Goal: Task Accomplishment & Management: Complete application form

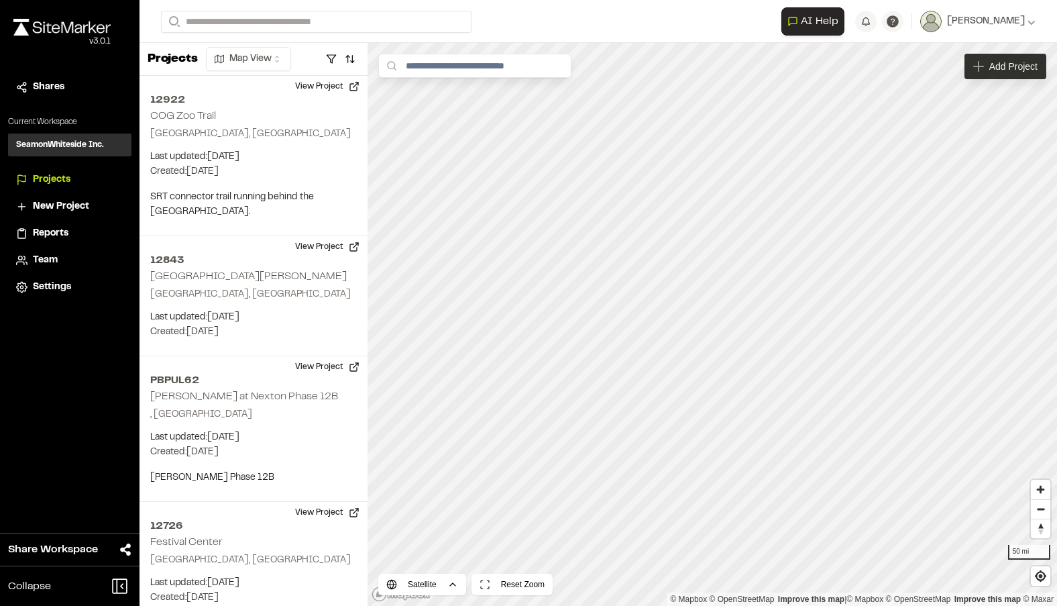
click at [1024, 67] on span "Add Project" at bounding box center [1013, 66] width 48 height 13
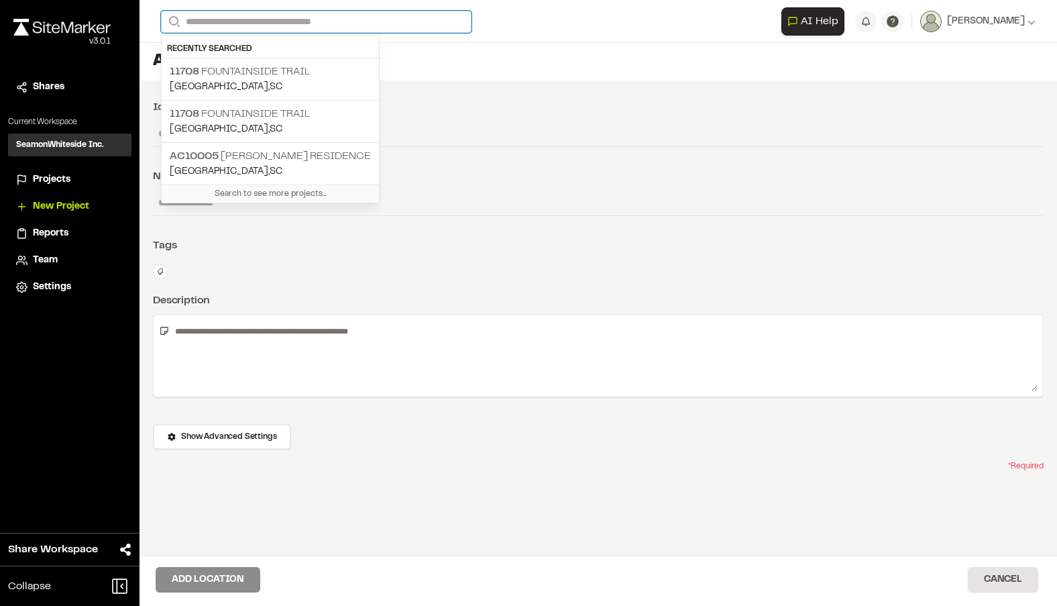
click at [235, 15] on input "Search" at bounding box center [316, 22] width 311 height 22
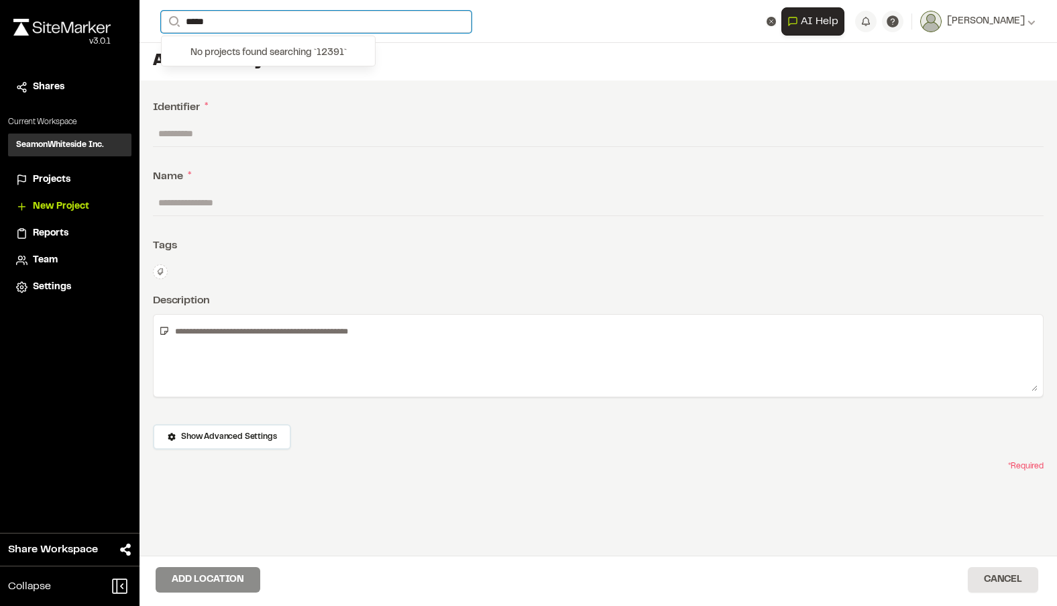
type input "*****"
click at [215, 129] on input "text" at bounding box center [598, 133] width 891 height 25
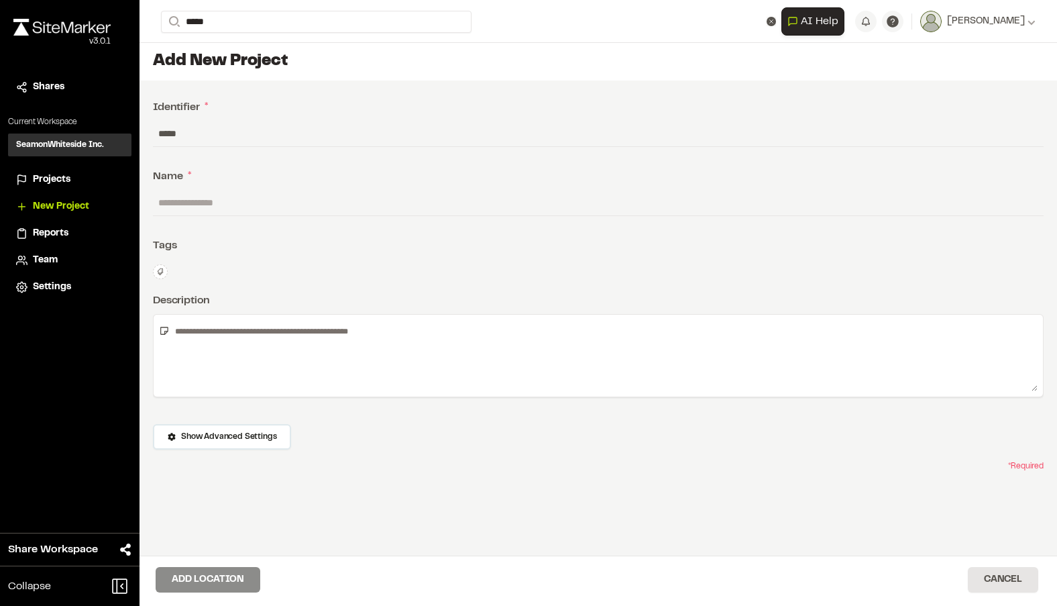
click at [157, 133] on input "*****" at bounding box center [598, 133] width 891 height 25
type input "*******"
click at [210, 203] on input "text" at bounding box center [598, 202] width 891 height 25
type input "**********"
click at [197, 575] on button "Add Location" at bounding box center [208, 579] width 105 height 25
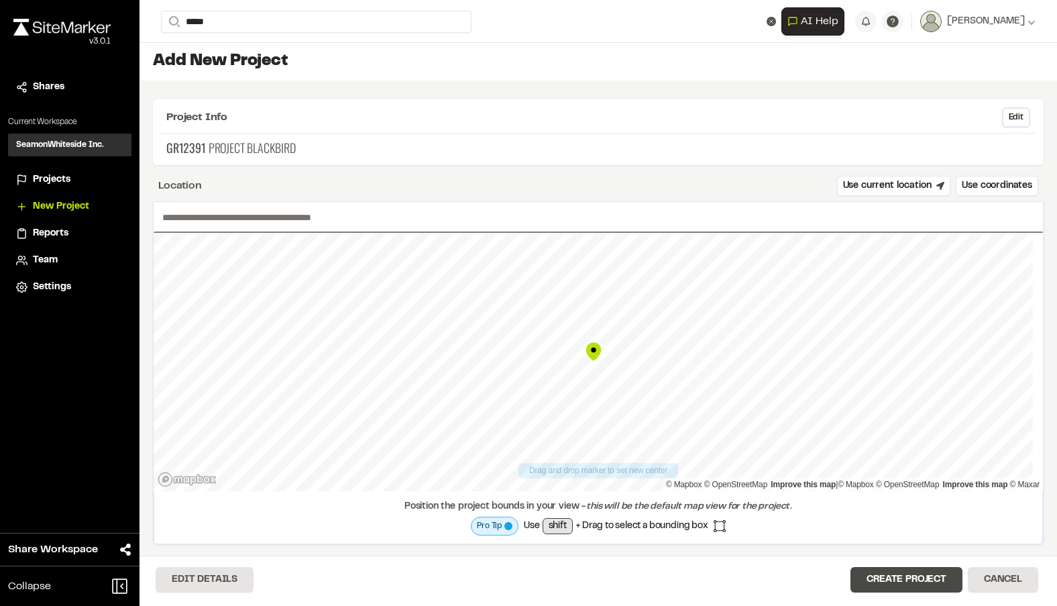
click at [883, 580] on button "Create Project" at bounding box center [907, 579] width 112 height 25
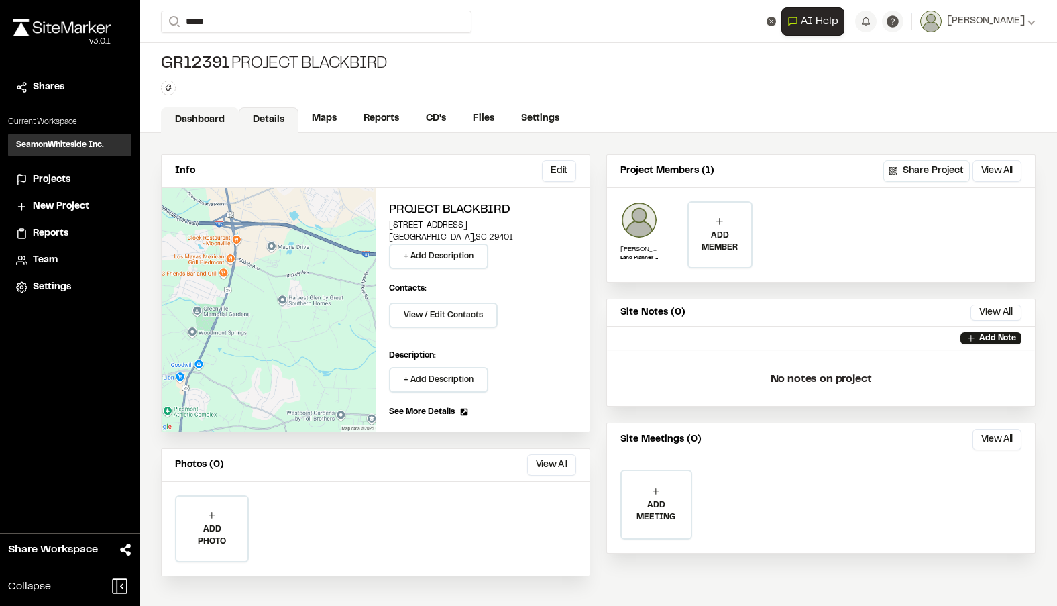
click at [202, 122] on link "Dashboard" at bounding box center [200, 119] width 78 height 25
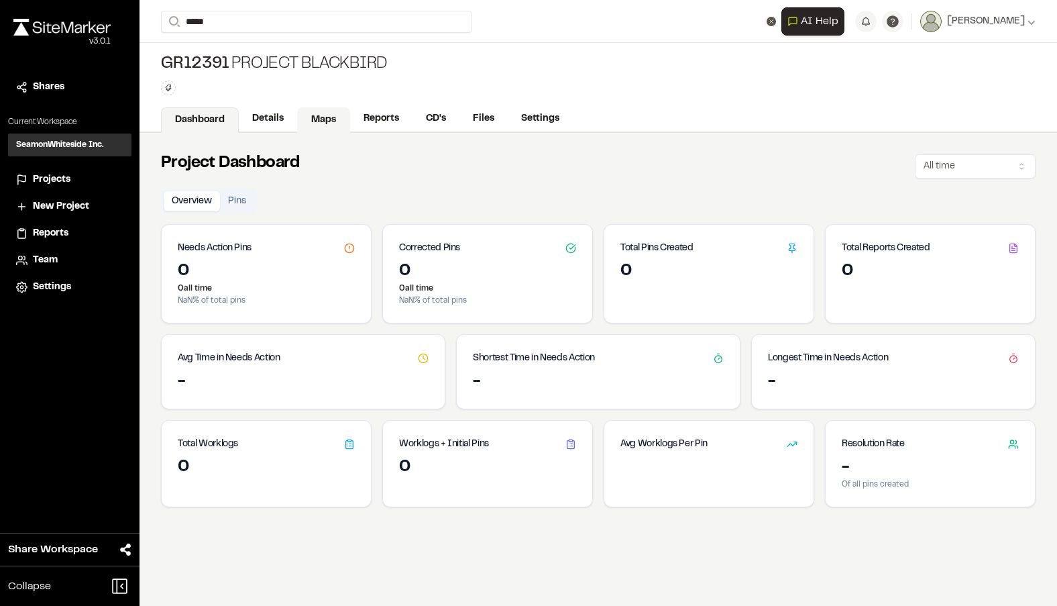
click at [307, 120] on link "Maps" at bounding box center [323, 119] width 53 height 25
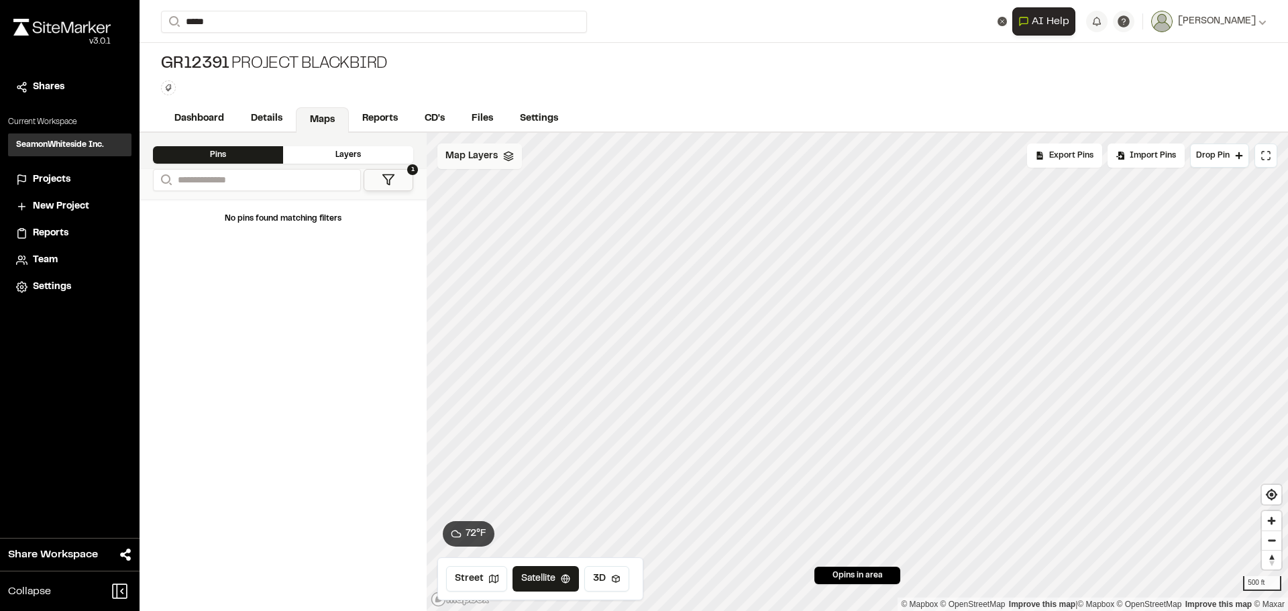
click at [506, 163] on div "Map Layers" at bounding box center [479, 156] width 85 height 25
click at [522, 162] on html "**********" at bounding box center [644, 305] width 1288 height 611
click at [519, 184] on link "Add Layer" at bounding box center [487, 185] width 101 height 23
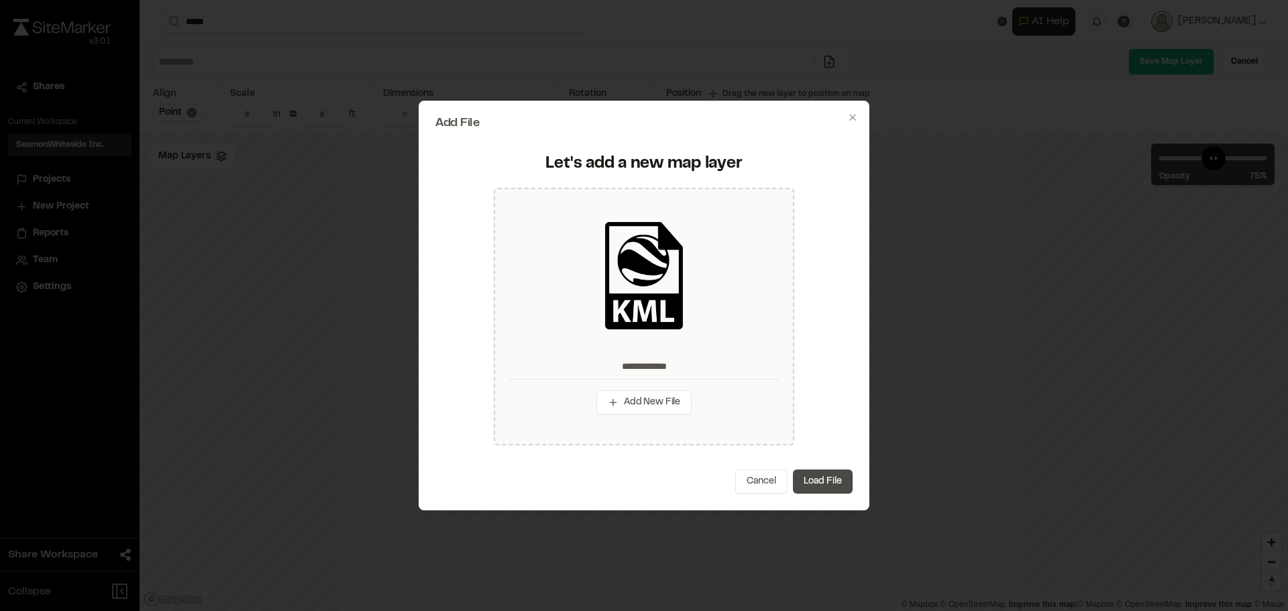
click at [803, 482] on button "Load File" at bounding box center [823, 482] width 60 height 24
type input "**********"
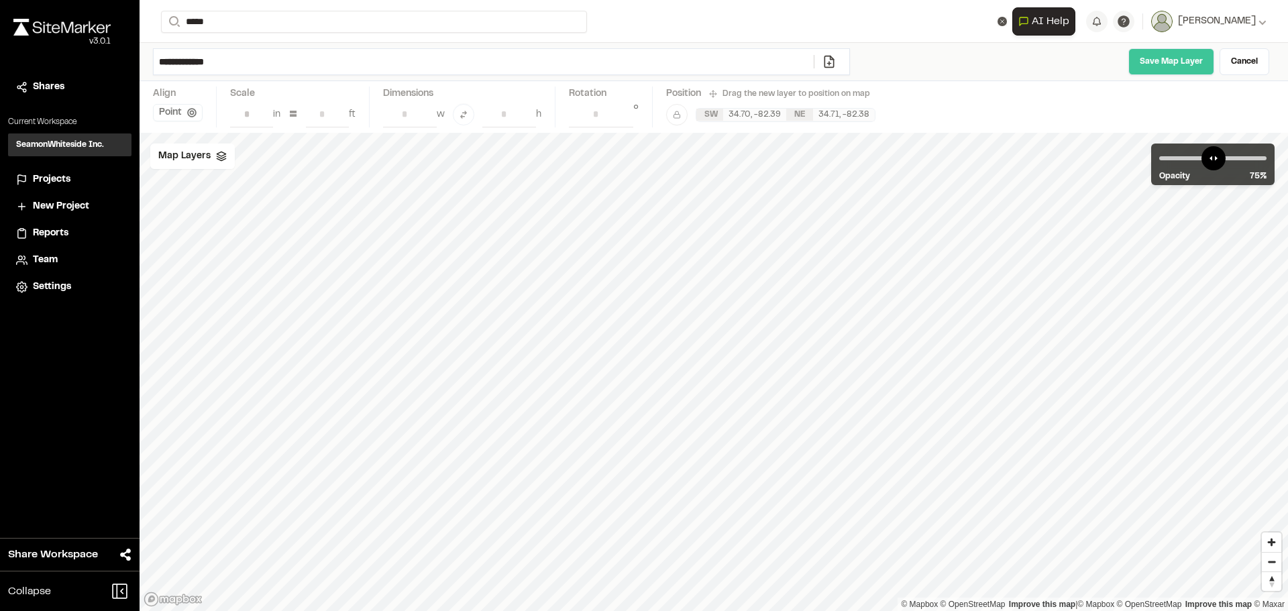
click at [1057, 60] on link "Save Map Layer" at bounding box center [1171, 61] width 86 height 27
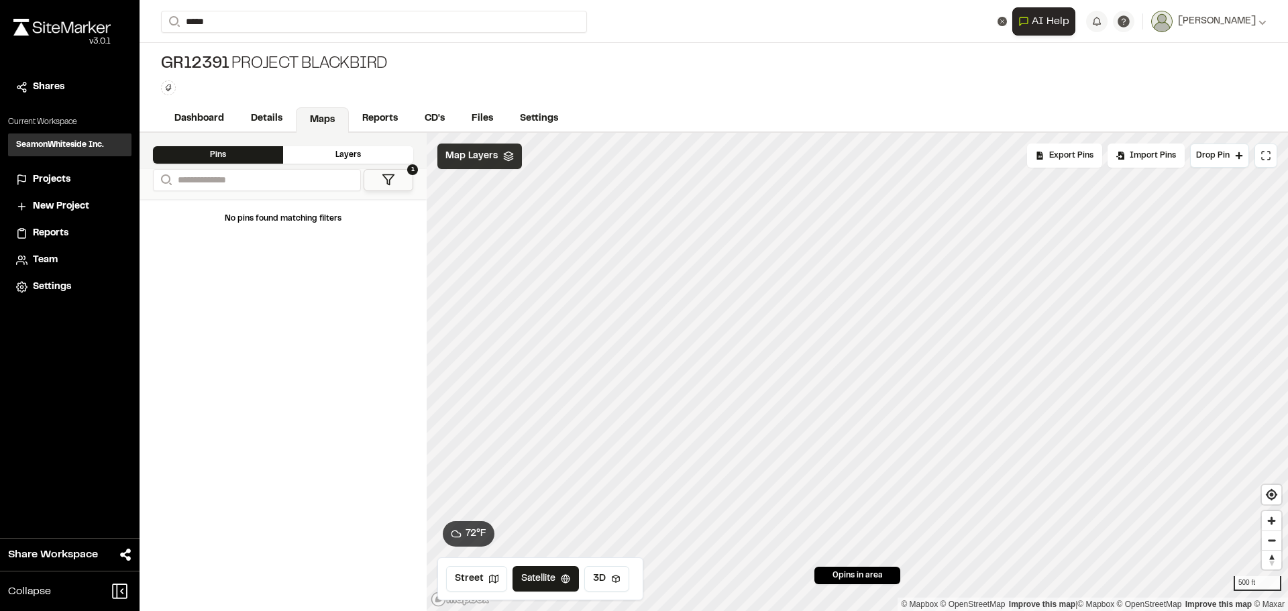
click at [484, 153] on span "Map Layers" at bounding box center [471, 156] width 52 height 15
click at [569, 162] on html "**********" at bounding box center [644, 305] width 1288 height 611
click at [553, 184] on link "Add Layer" at bounding box center [538, 185] width 101 height 23
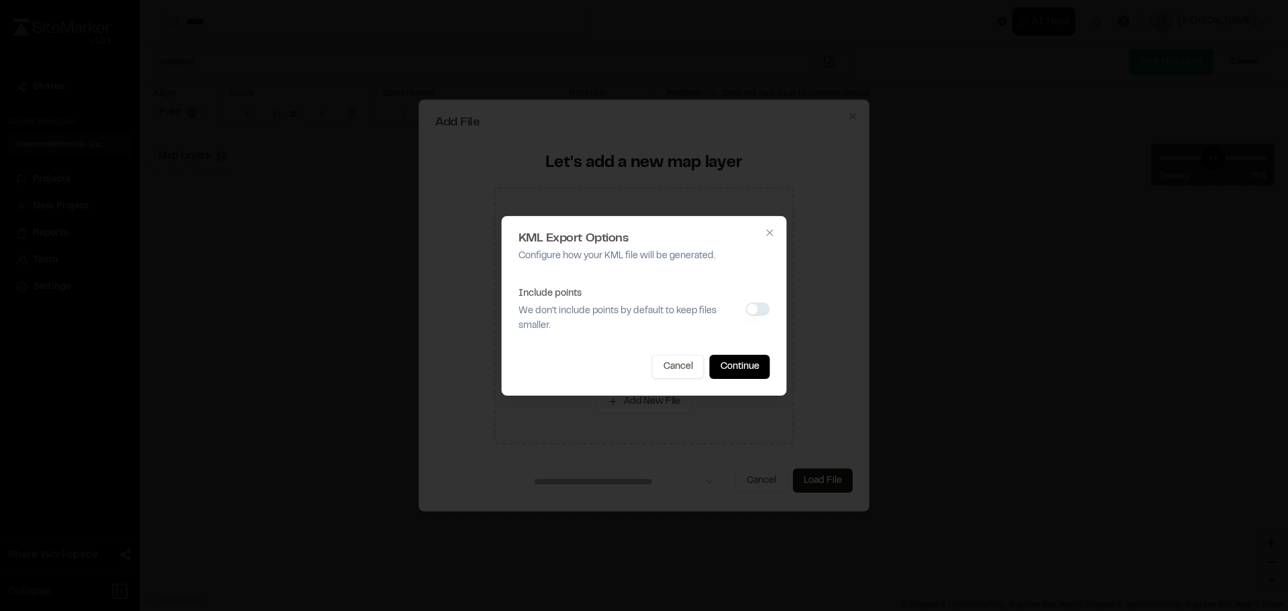
click at [749, 308] on button "Include points" at bounding box center [758, 309] width 24 height 13
click at [755, 311] on button "Include points" at bounding box center [758, 309] width 24 height 13
click at [747, 364] on button "Continue" at bounding box center [740, 367] width 60 height 24
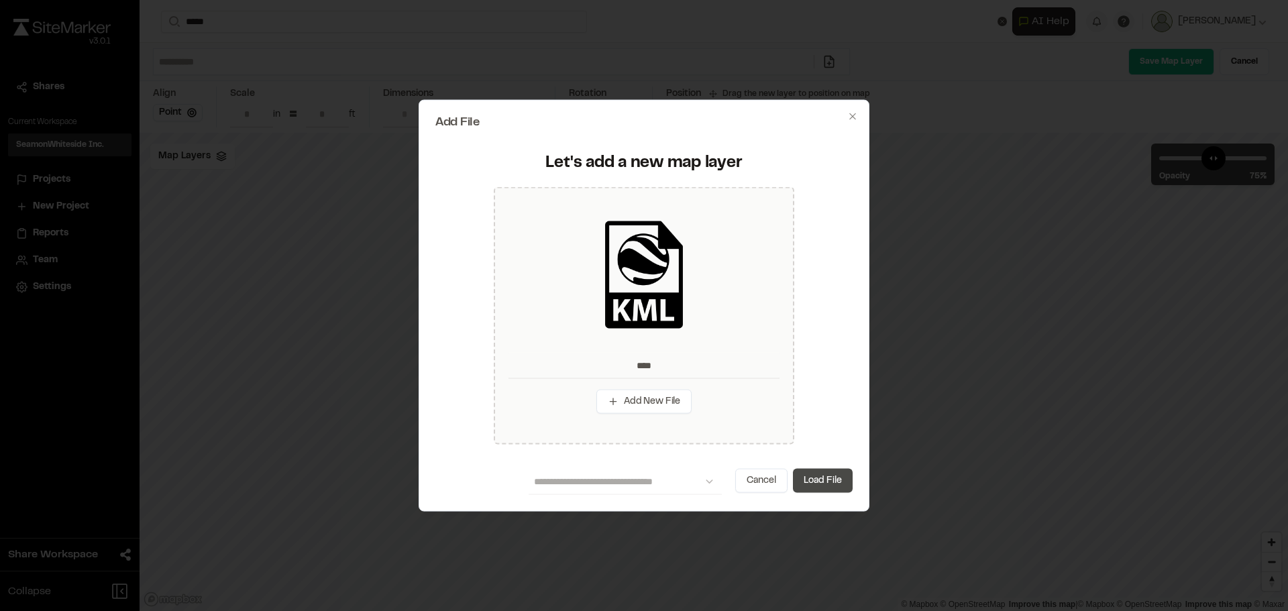
click at [808, 485] on button "Load File" at bounding box center [823, 481] width 60 height 24
type input "****"
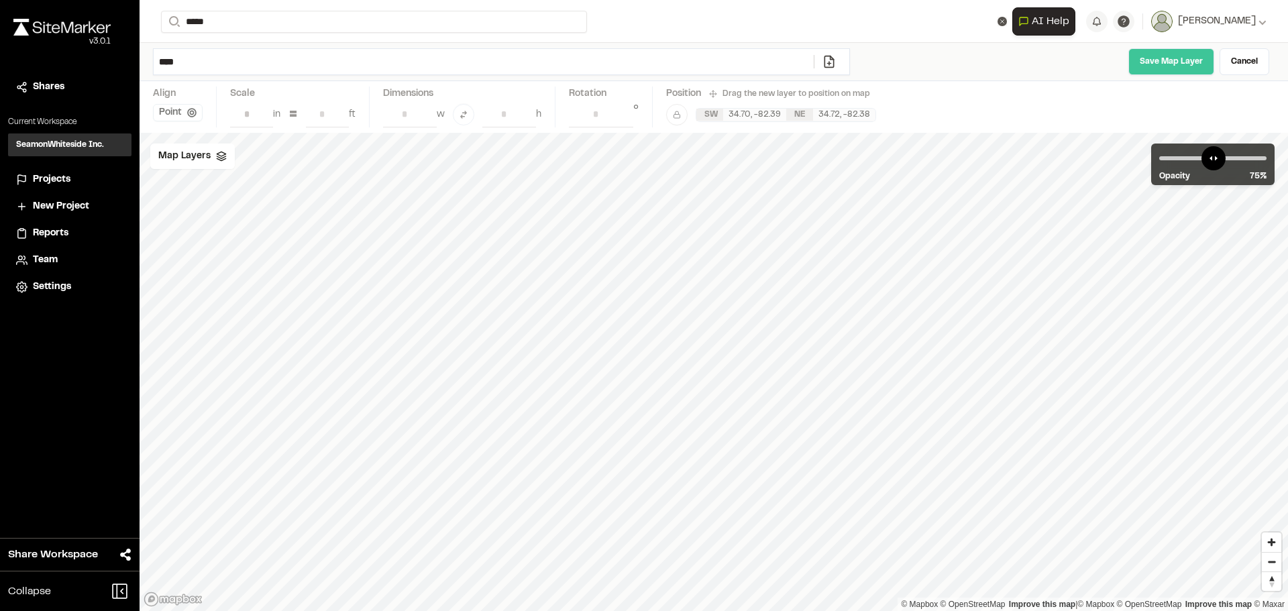
click at [1057, 60] on link "Save Map Layer" at bounding box center [1171, 61] width 86 height 27
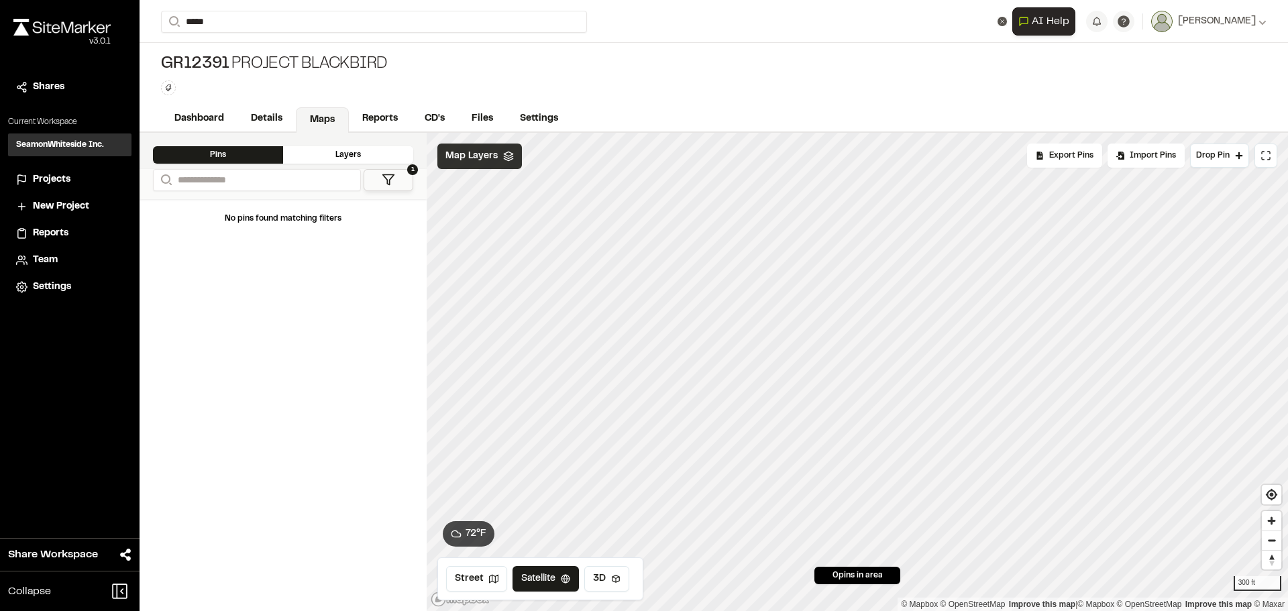
click at [472, 161] on span "Map Layers" at bounding box center [471, 156] width 52 height 15
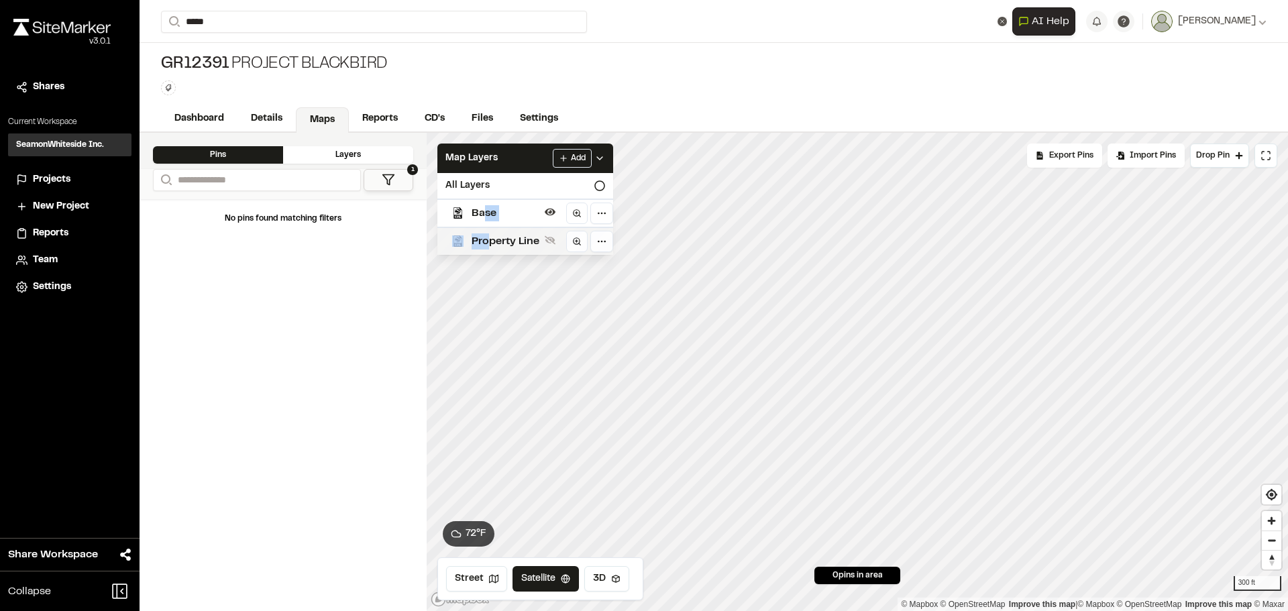
drag, startPoint x: 486, startPoint y: 211, endPoint x: 491, endPoint y: 241, distance: 31.3
click at [491, 241] on div "Base Property Line" at bounding box center [525, 227] width 176 height 56
click at [597, 241] on html "**********" at bounding box center [644, 305] width 1288 height 611
click at [600, 241] on html "**********" at bounding box center [644, 305] width 1288 height 611
click at [553, 214] on icon at bounding box center [550, 212] width 11 height 7
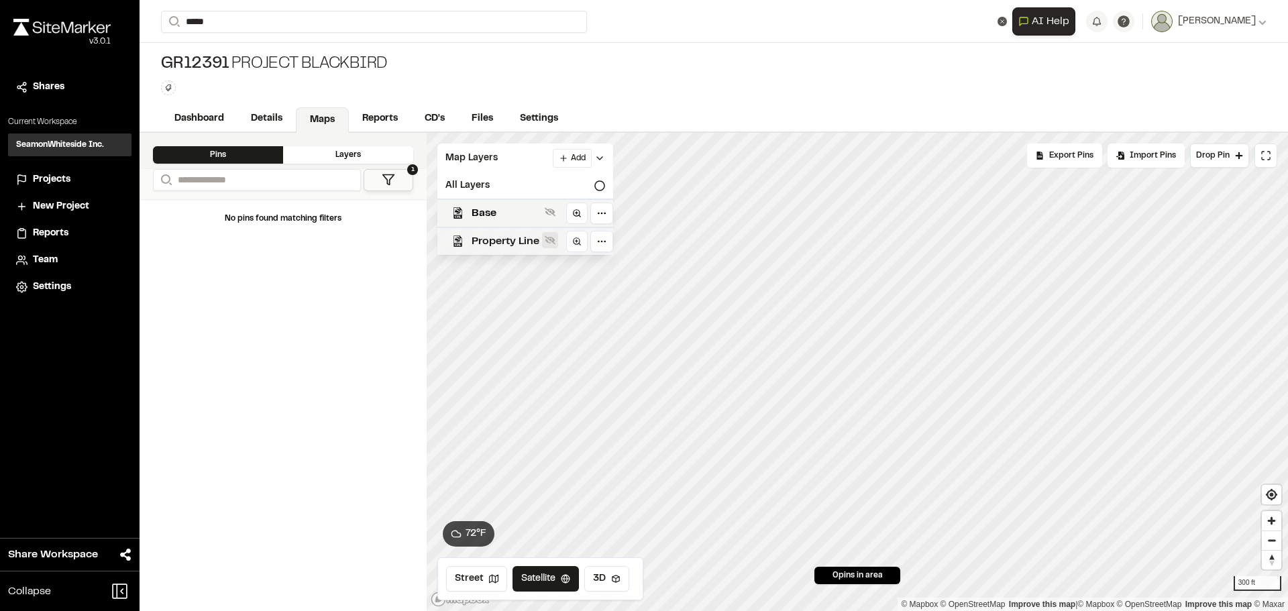
click at [545, 239] on icon at bounding box center [550, 240] width 11 height 11
click at [582, 157] on html "**********" at bounding box center [644, 305] width 1288 height 611
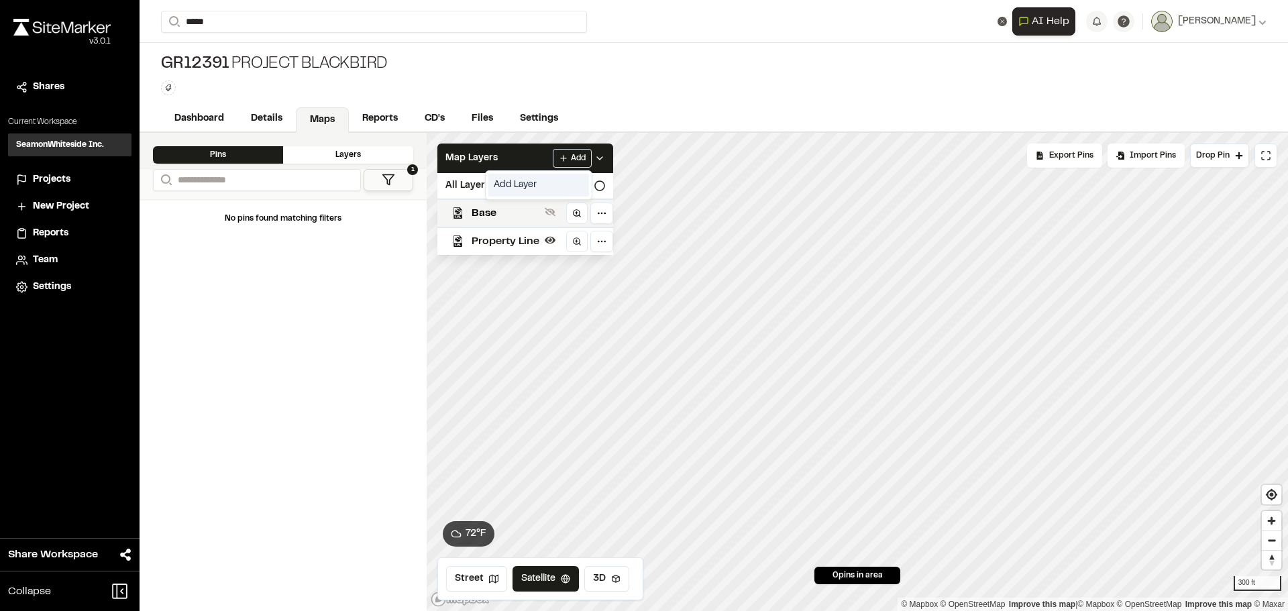
click at [528, 191] on link "Add Layer" at bounding box center [538, 185] width 101 height 23
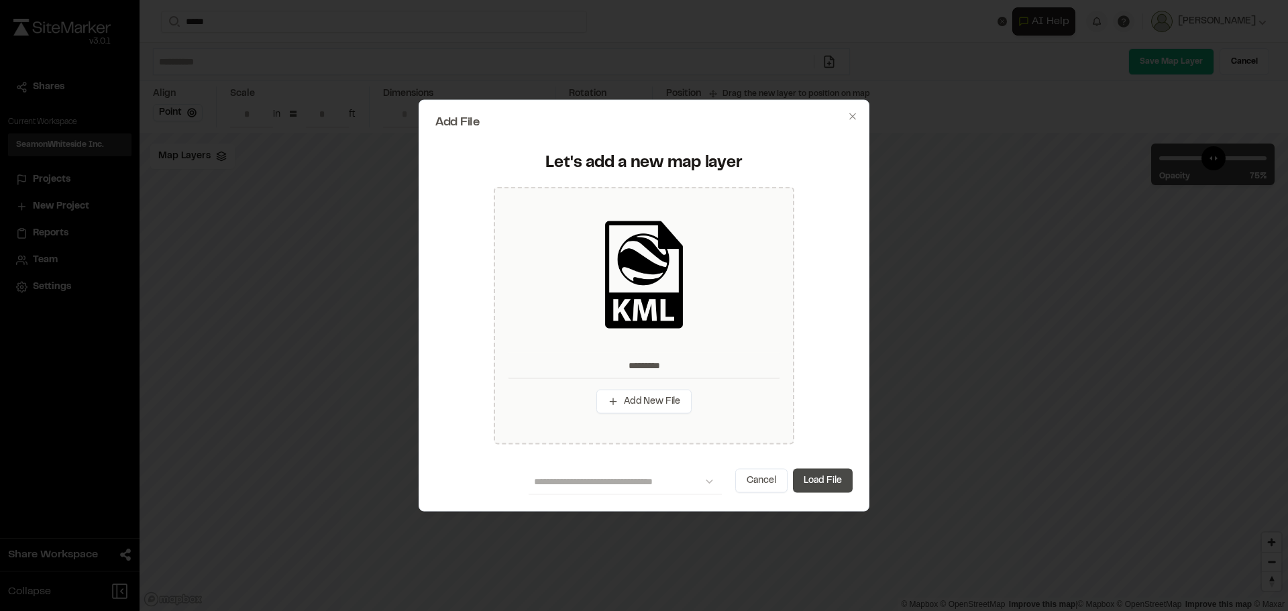
click at [822, 478] on button "Load File" at bounding box center [823, 481] width 60 height 24
type input "*********"
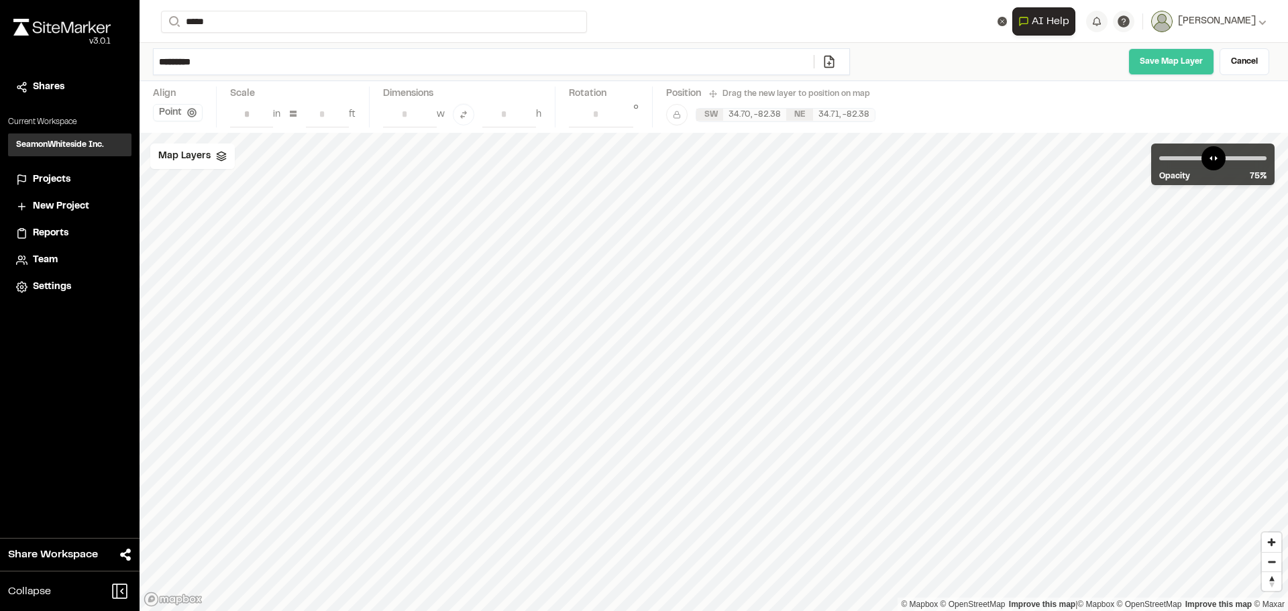
click at [1057, 54] on link "Save Map Layer" at bounding box center [1171, 61] width 86 height 27
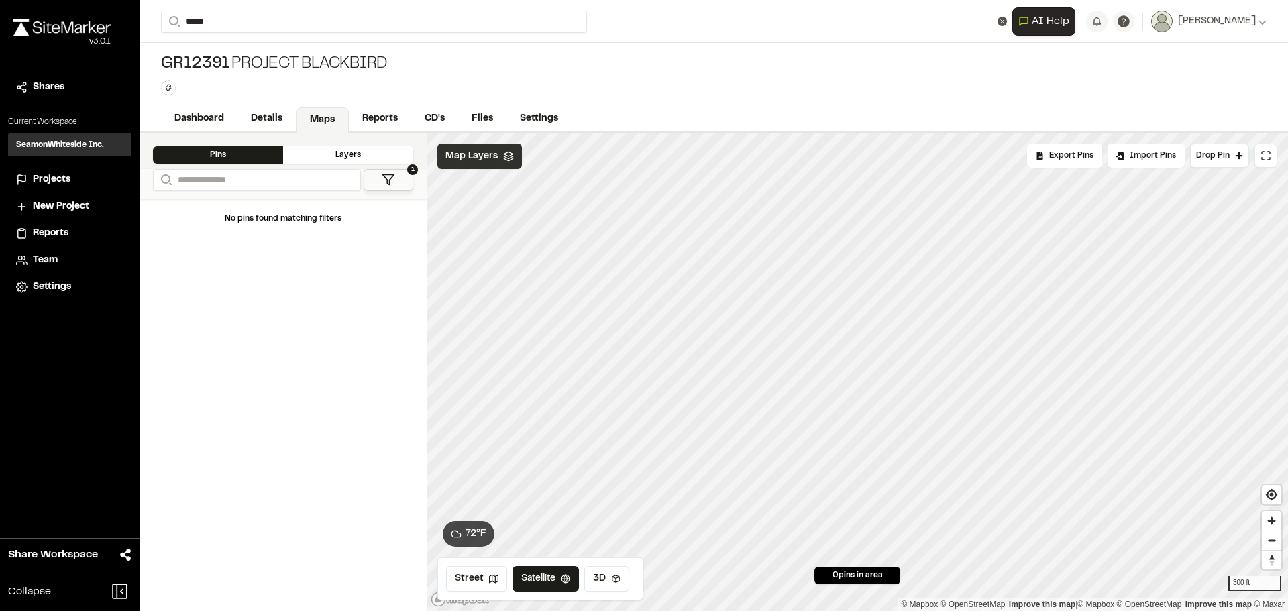
click at [480, 152] on span "Map Layers" at bounding box center [471, 156] width 52 height 15
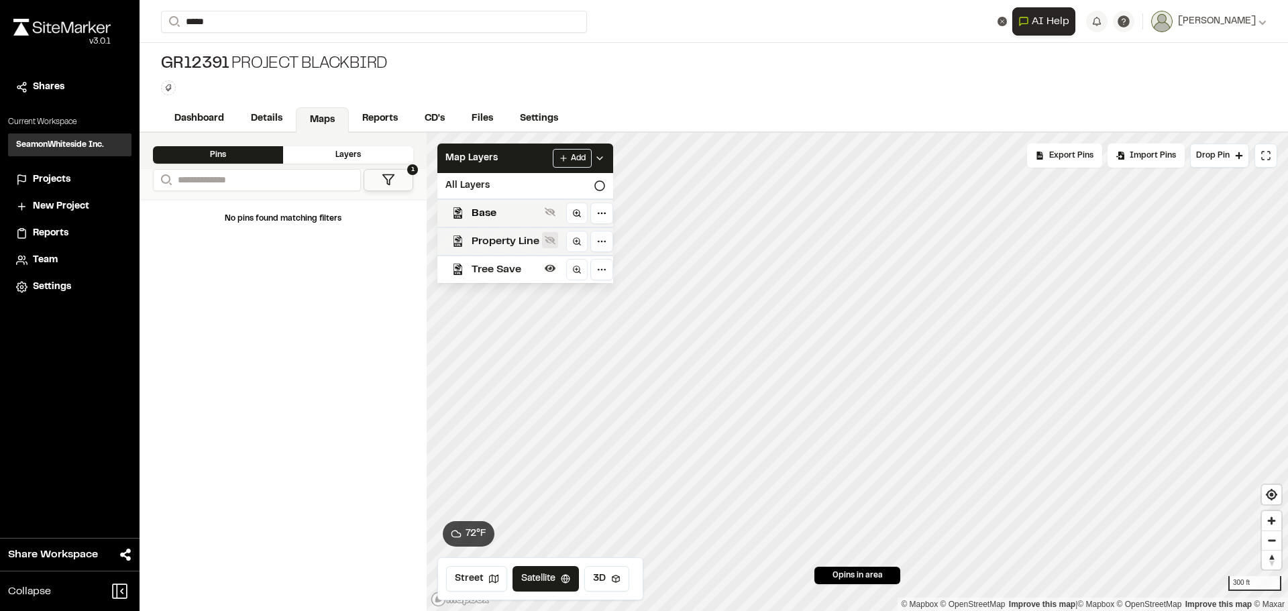
click at [551, 238] on icon at bounding box center [550, 240] width 11 height 11
click at [556, 214] on button at bounding box center [550, 212] width 16 height 16
click at [555, 209] on icon at bounding box center [550, 212] width 11 height 11
click at [485, 118] on link "Files" at bounding box center [483, 119] width 50 height 25
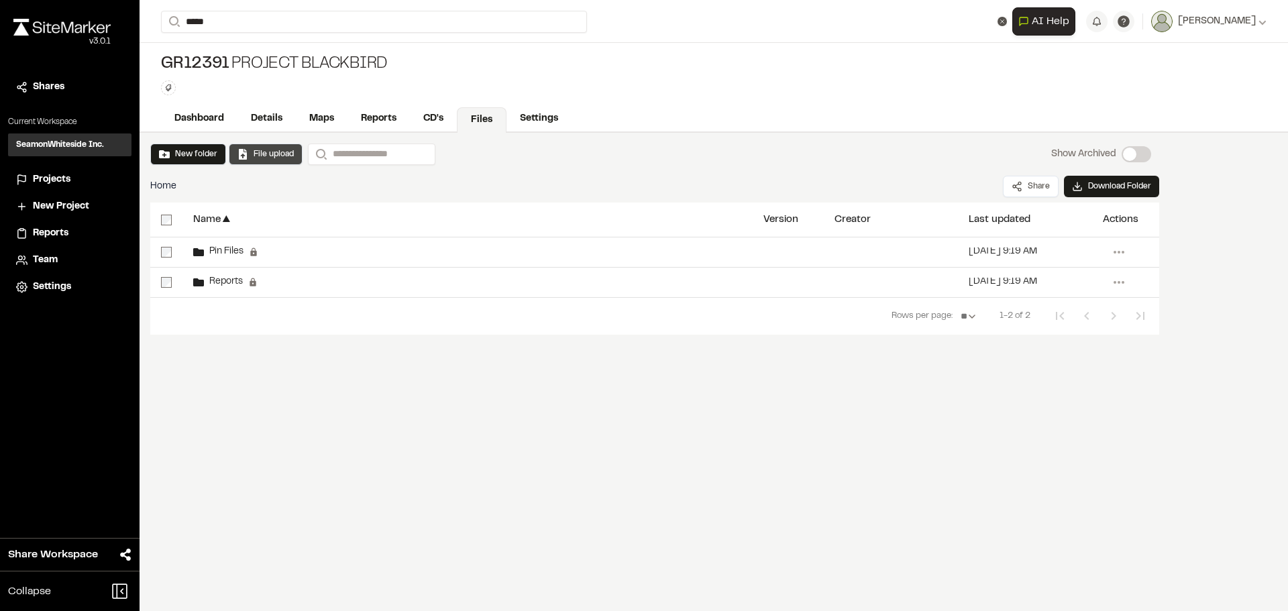
click at [244, 155] on button "File upload" at bounding box center [265, 154] width 56 height 12
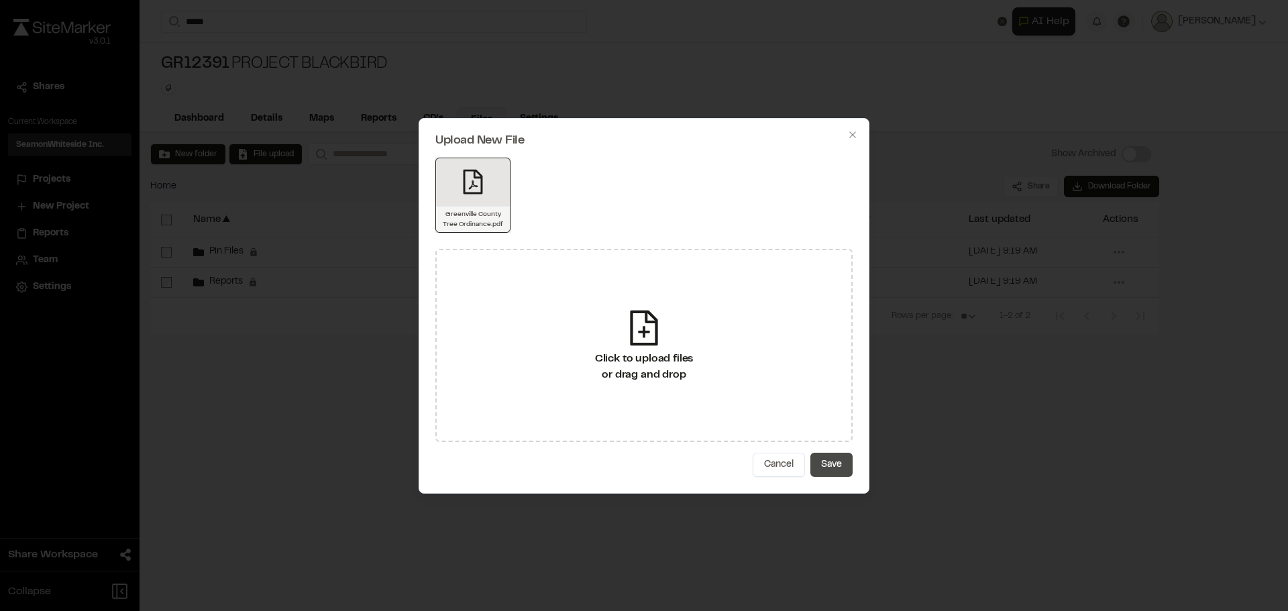
click at [835, 455] on button "Save" at bounding box center [831, 465] width 42 height 24
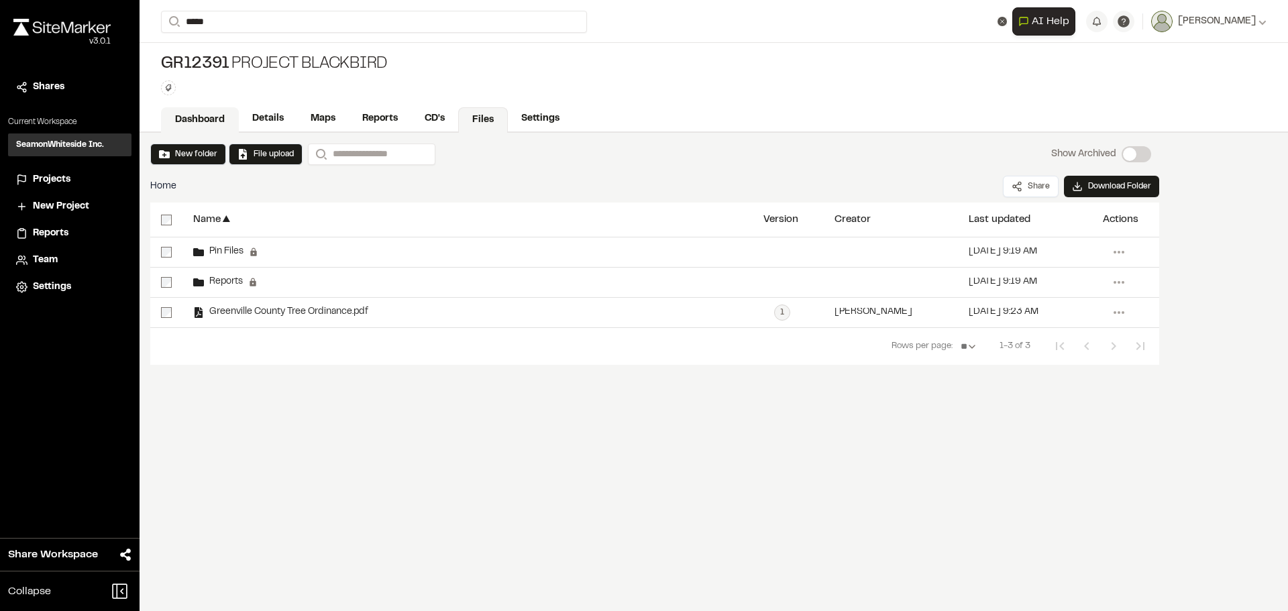
click at [206, 120] on link "Dashboard" at bounding box center [200, 119] width 78 height 25
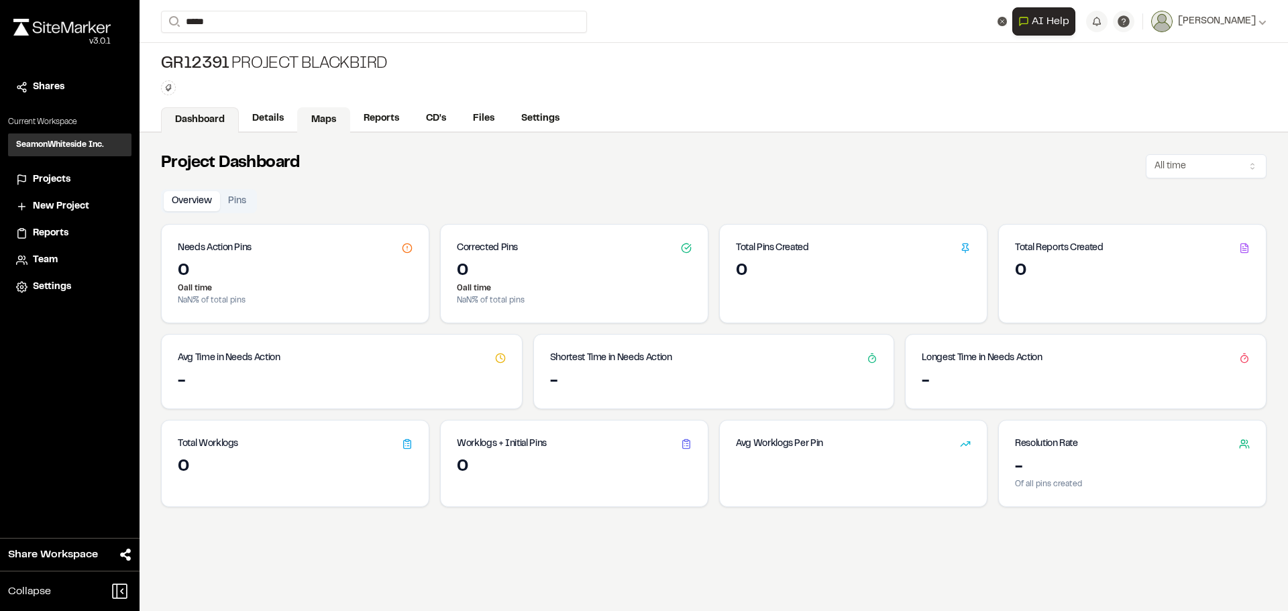
click at [342, 111] on link "Maps" at bounding box center [323, 119] width 53 height 25
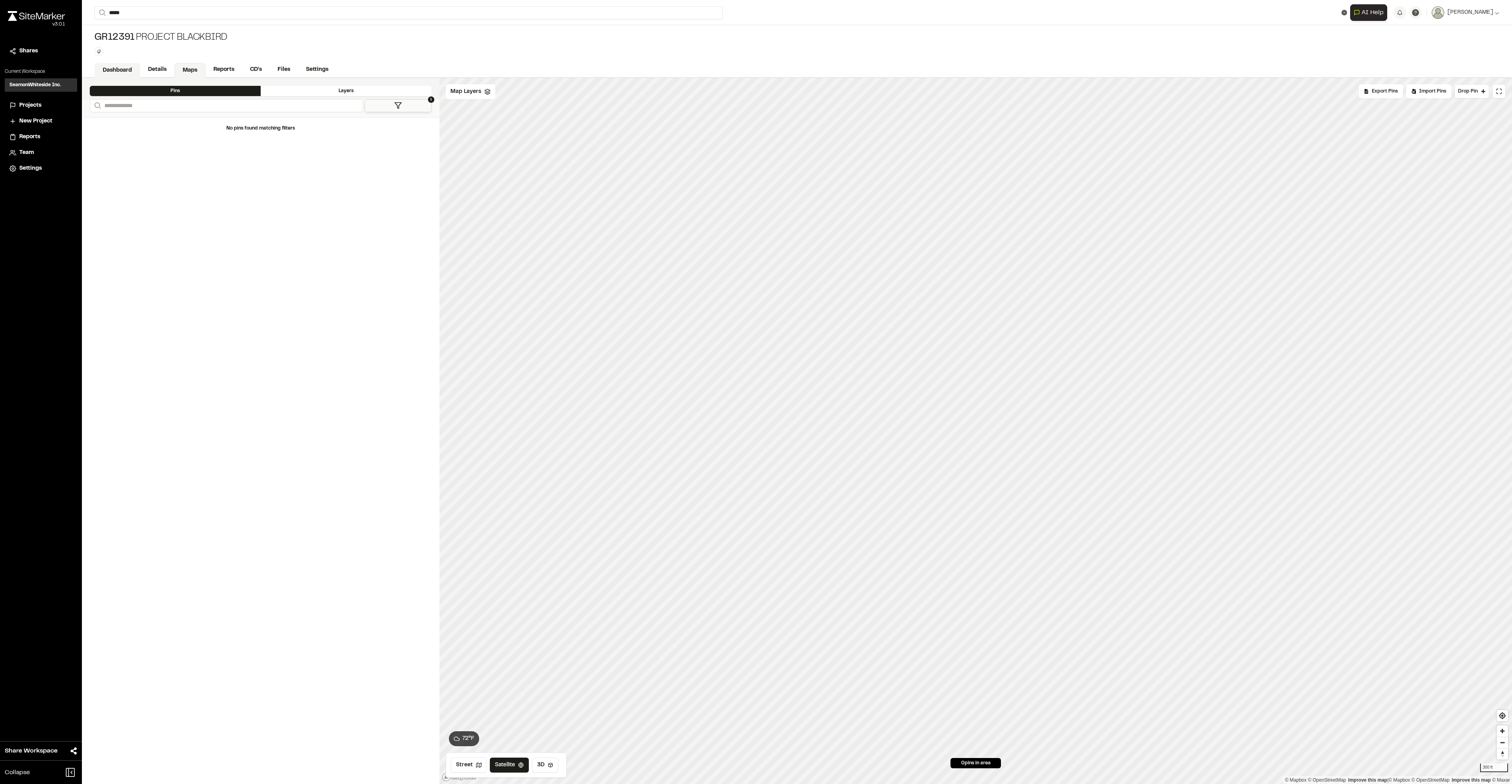
click at [109, 72] on link "Dashboard" at bounding box center [117, 70] width 46 height 15
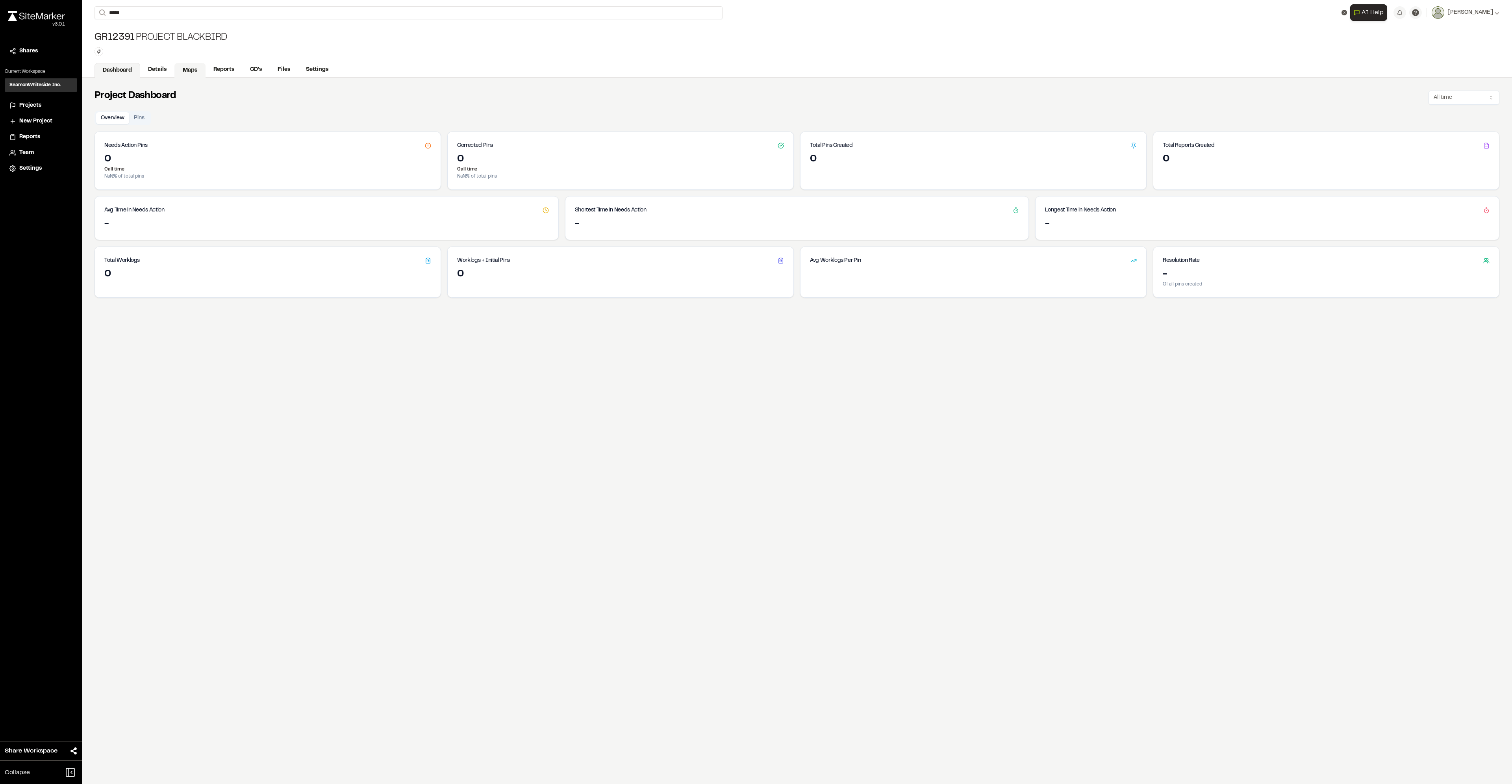
click at [187, 70] on link "Maps" at bounding box center [190, 70] width 31 height 15
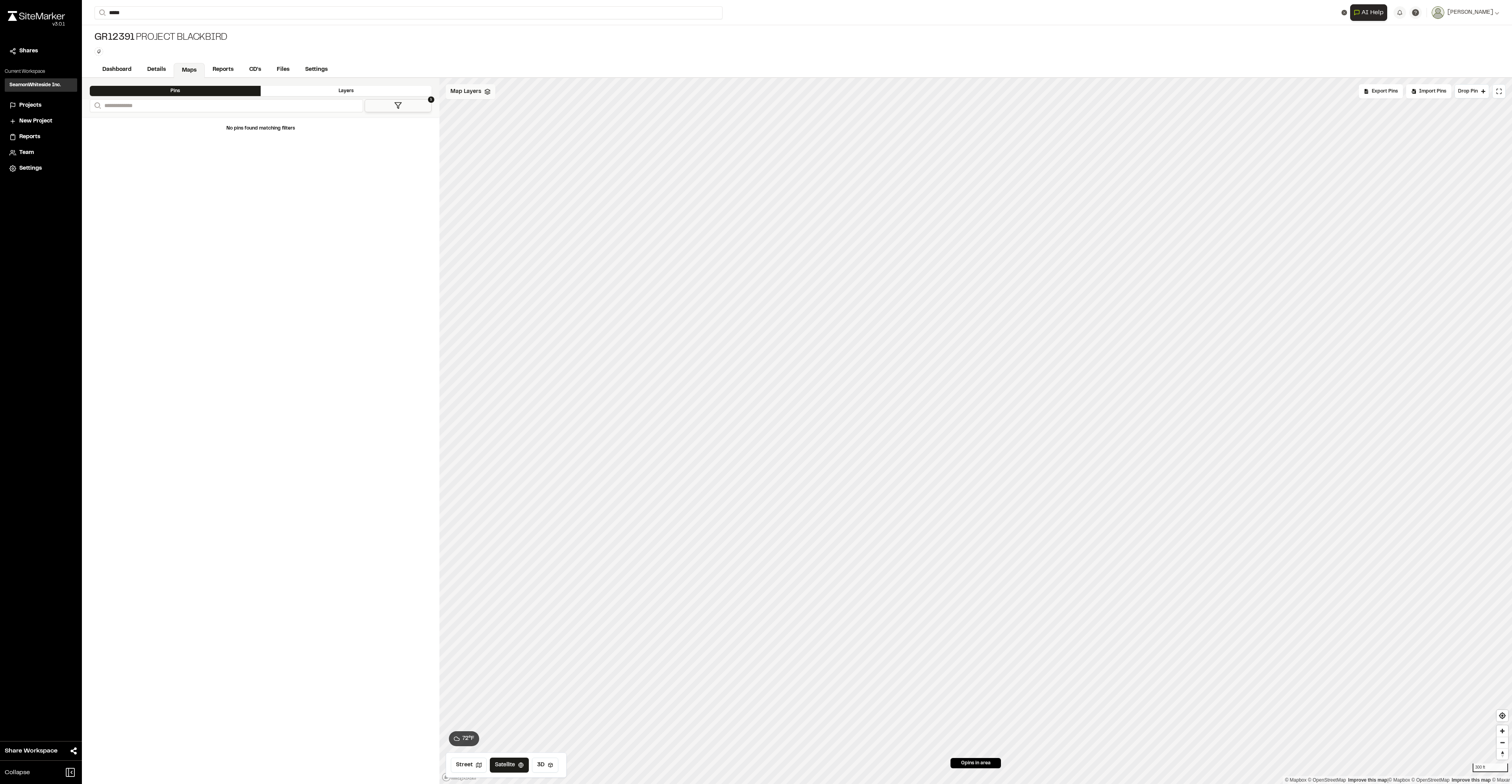
click at [478, 92] on span "Map Layers" at bounding box center [465, 92] width 31 height 9
click at [478, 156] on span "Tree Save" at bounding box center [486, 158] width 40 height 9
click at [481, 140] on span "Property Line" at bounding box center [486, 141] width 40 height 9
click at [485, 124] on span "Base" at bounding box center [486, 125] width 40 height 9
drag, startPoint x: 82, startPoint y: 13, endPoint x: 38, endPoint y: 2, distance: 45.4
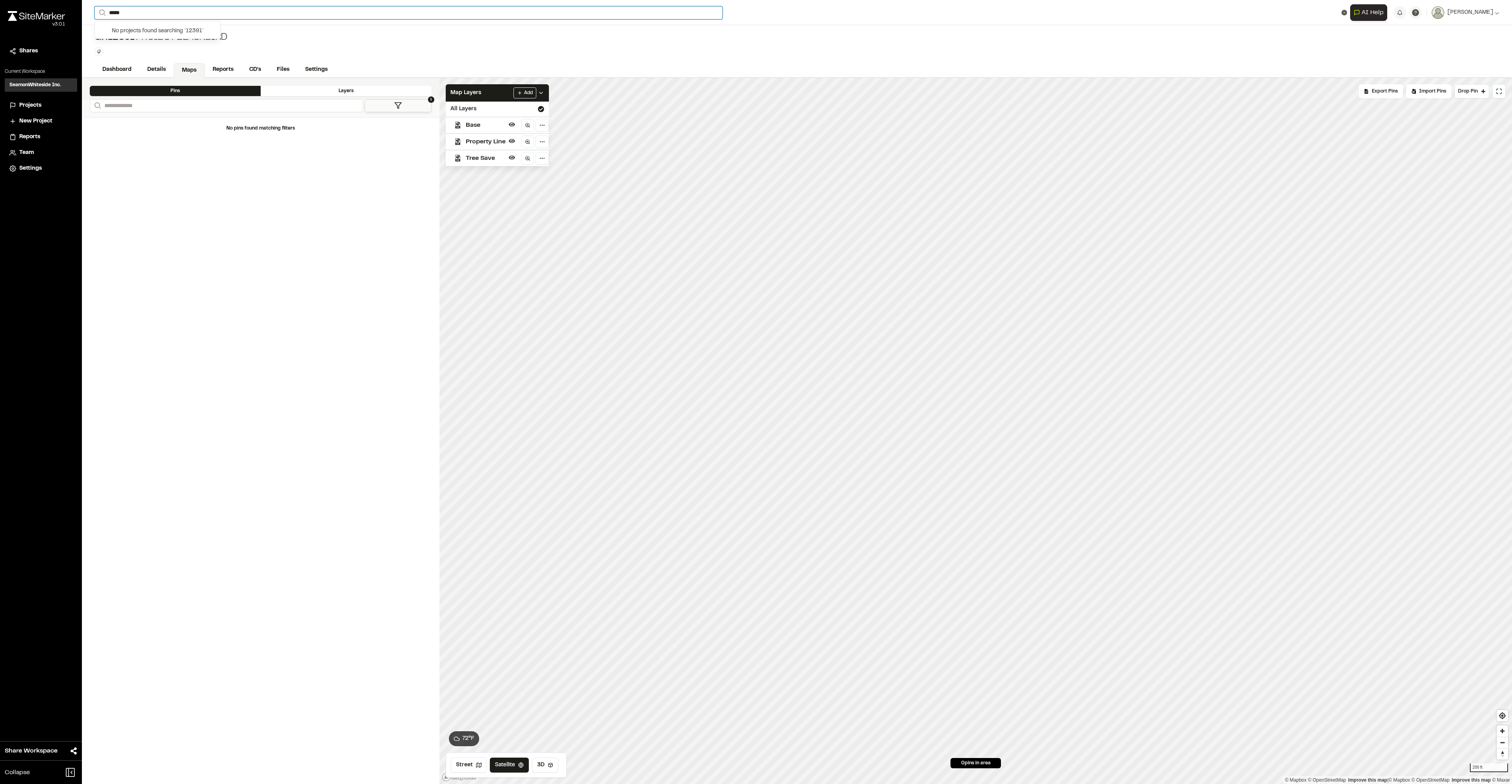
click at [38, 2] on div "**********" at bounding box center [756, 392] width 1512 height 784
type input "*"
type input "******"
click at [178, 59] on p "GR4000 Tree Inventory Highway [GEOGRAPHIC_DATA]" at bounding box center [187, 56] width 174 height 9
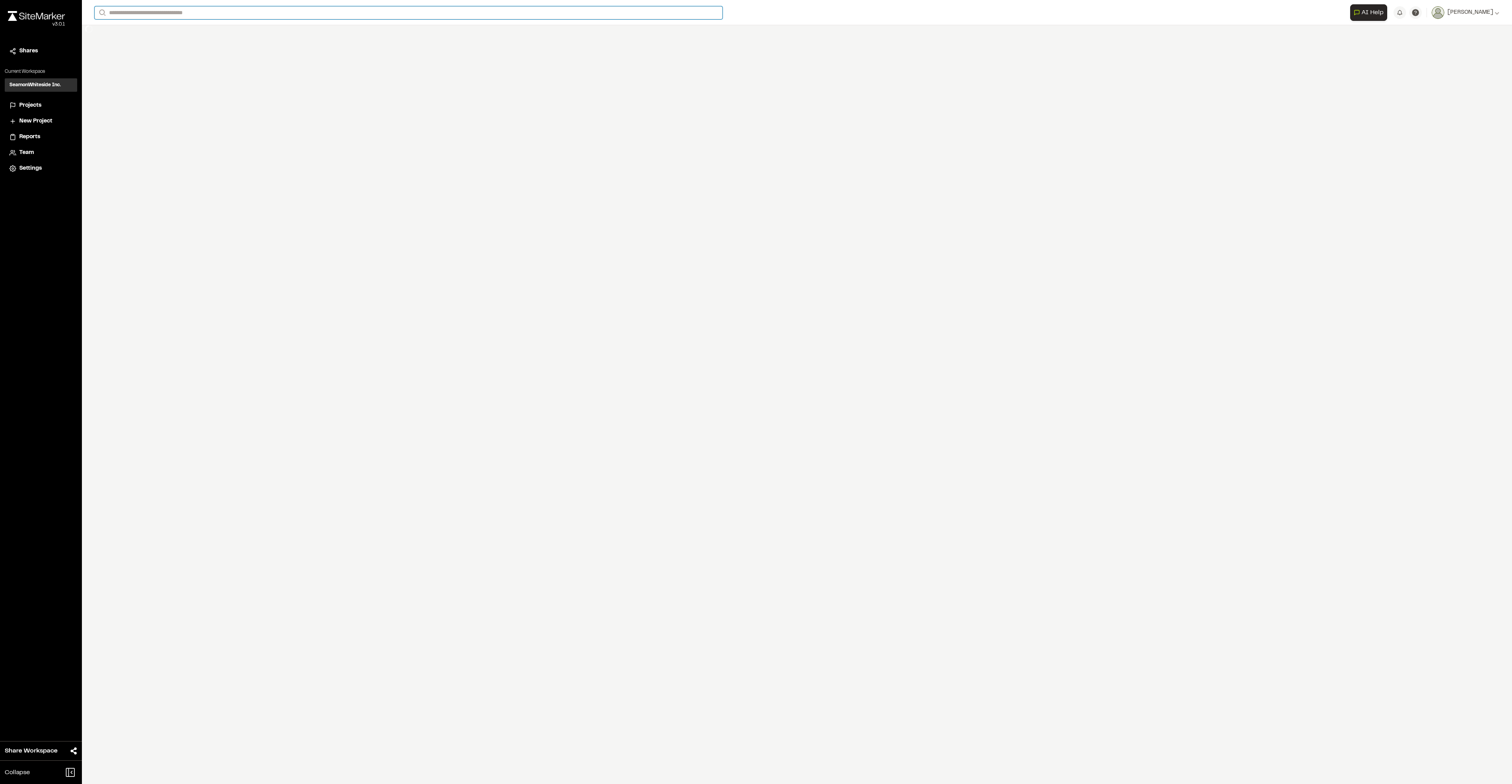
click at [191, 12] on input "Search" at bounding box center [409, 13] width 628 height 13
click at [146, 47] on p "[GEOGRAPHIC_DATA] , [GEOGRAPHIC_DATA]" at bounding box center [187, 51] width 174 height 9
click at [26, 103] on span "Projects" at bounding box center [31, 105] width 22 height 9
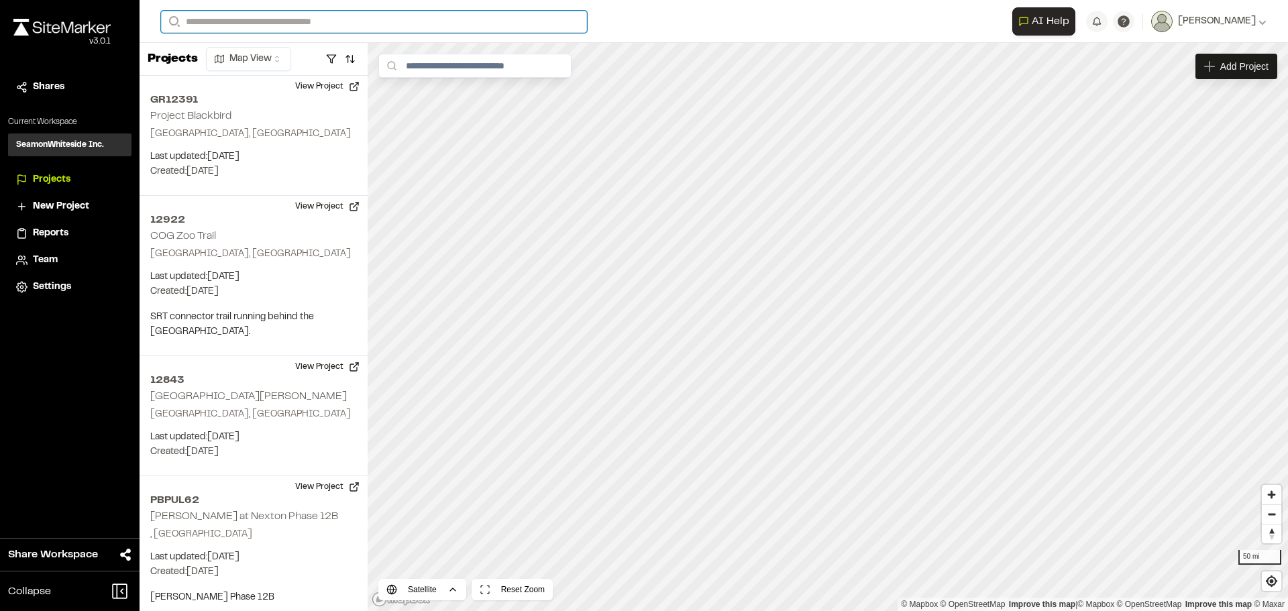
click at [260, 30] on input "Search" at bounding box center [374, 22] width 426 height 22
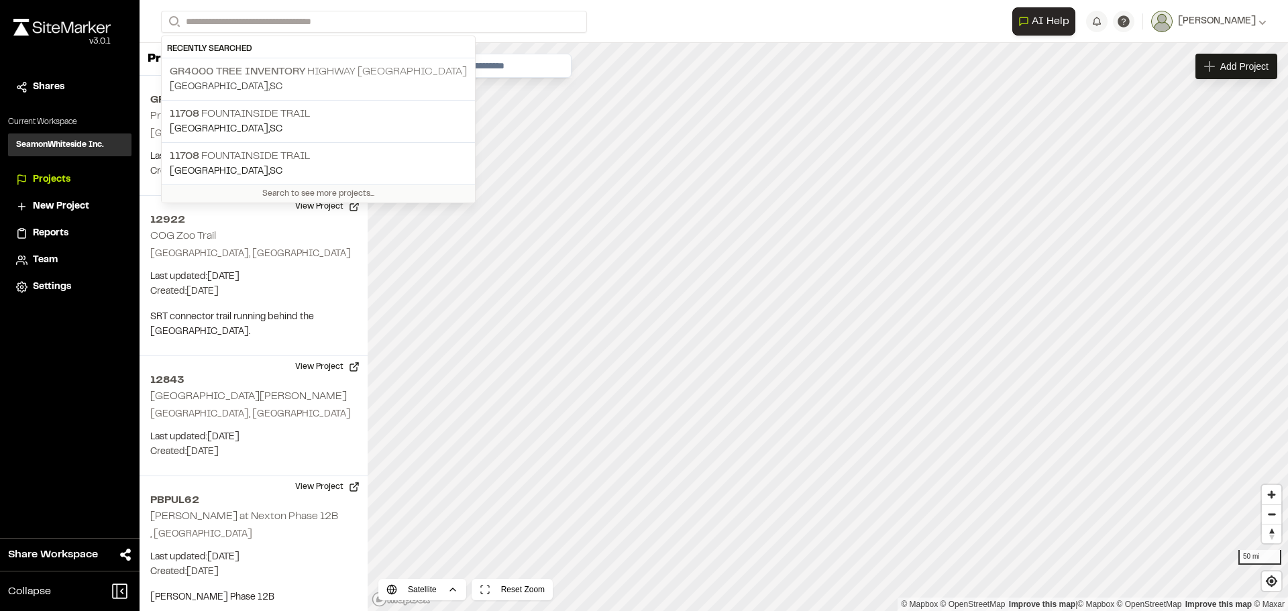
click at [260, 75] on span "GR4000 Tree Inventory" at bounding box center [238, 71] width 136 height 9
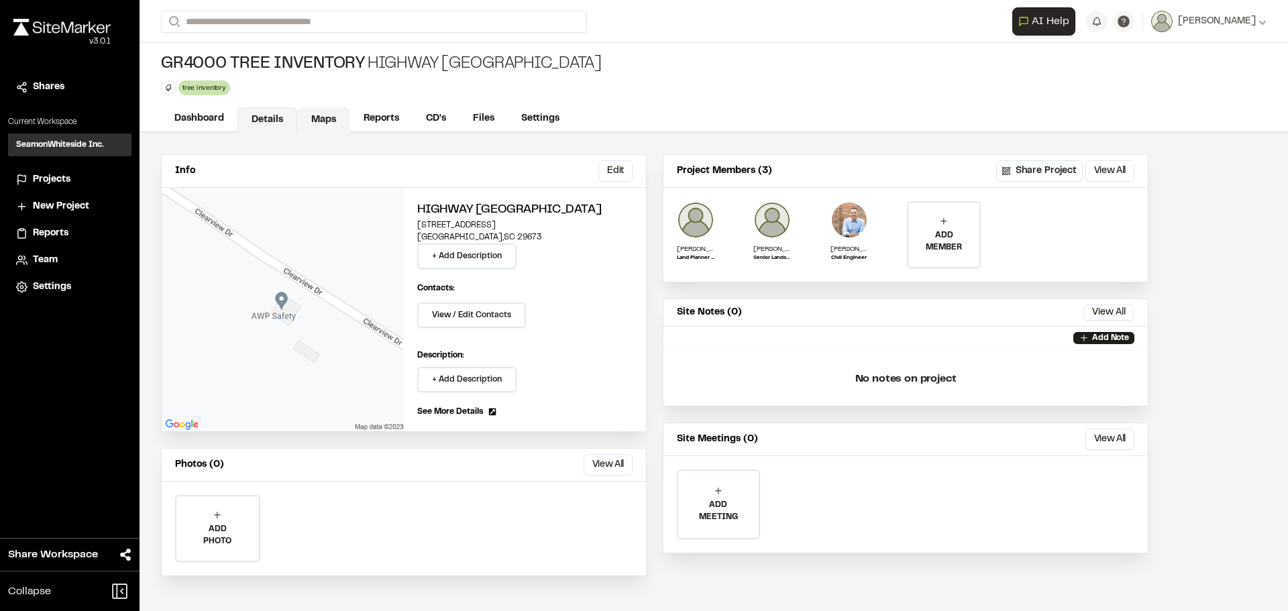
click at [315, 113] on link "Maps" at bounding box center [323, 119] width 53 height 25
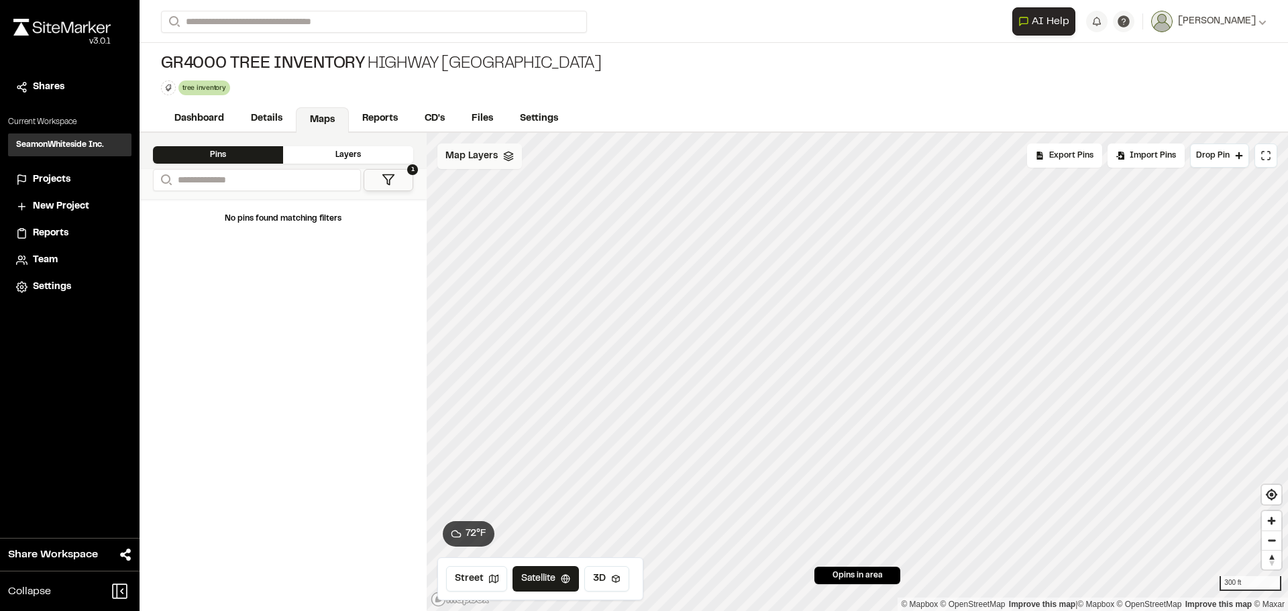
click at [466, 152] on span "Map Layers" at bounding box center [471, 156] width 52 height 15
click at [405, 184] on button "1" at bounding box center [389, 180] width 50 height 22
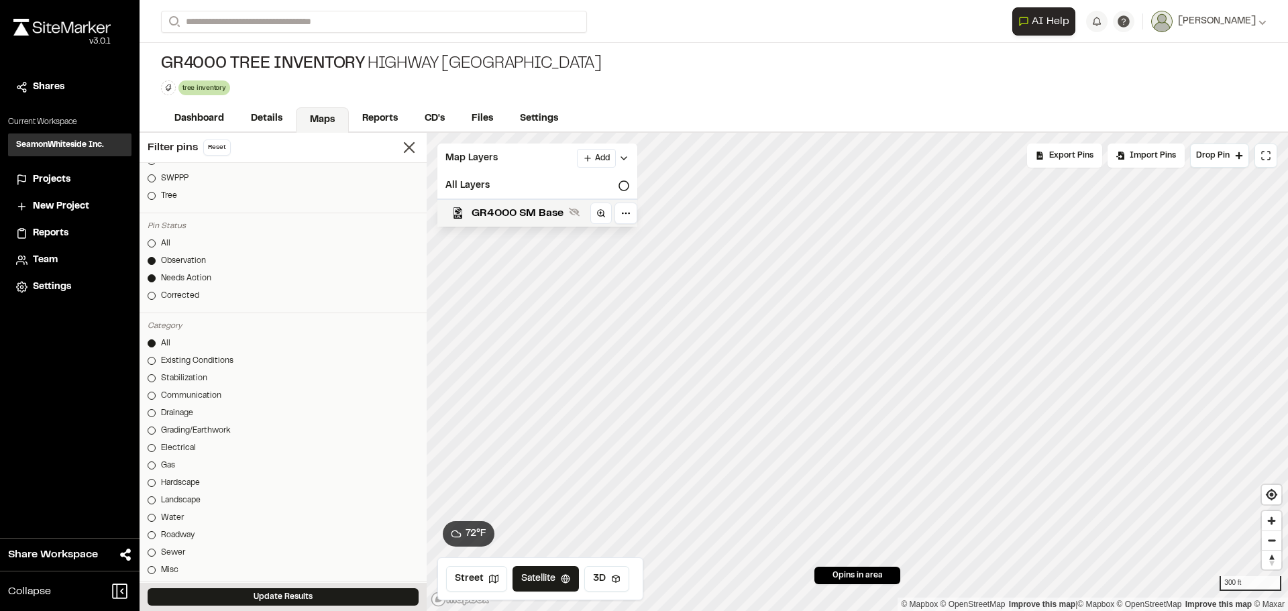
scroll to position [268, 0]
click at [148, 237] on div at bounding box center [152, 237] width 8 height 8
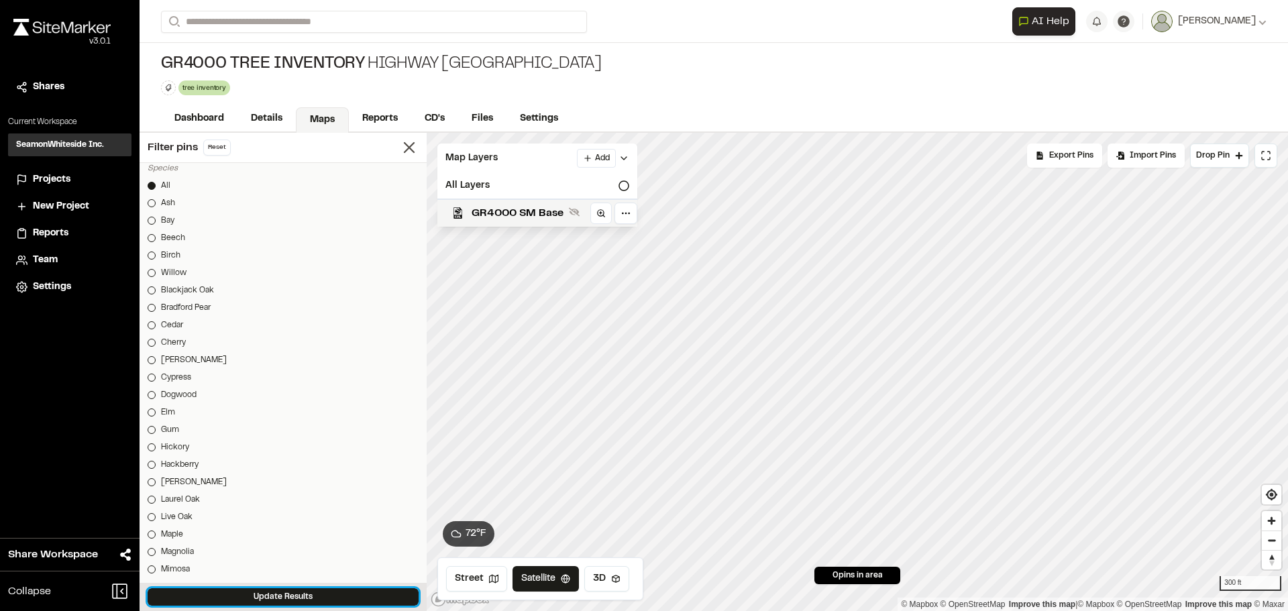
click at [241, 593] on button "Update Results" at bounding box center [283, 596] width 271 height 17
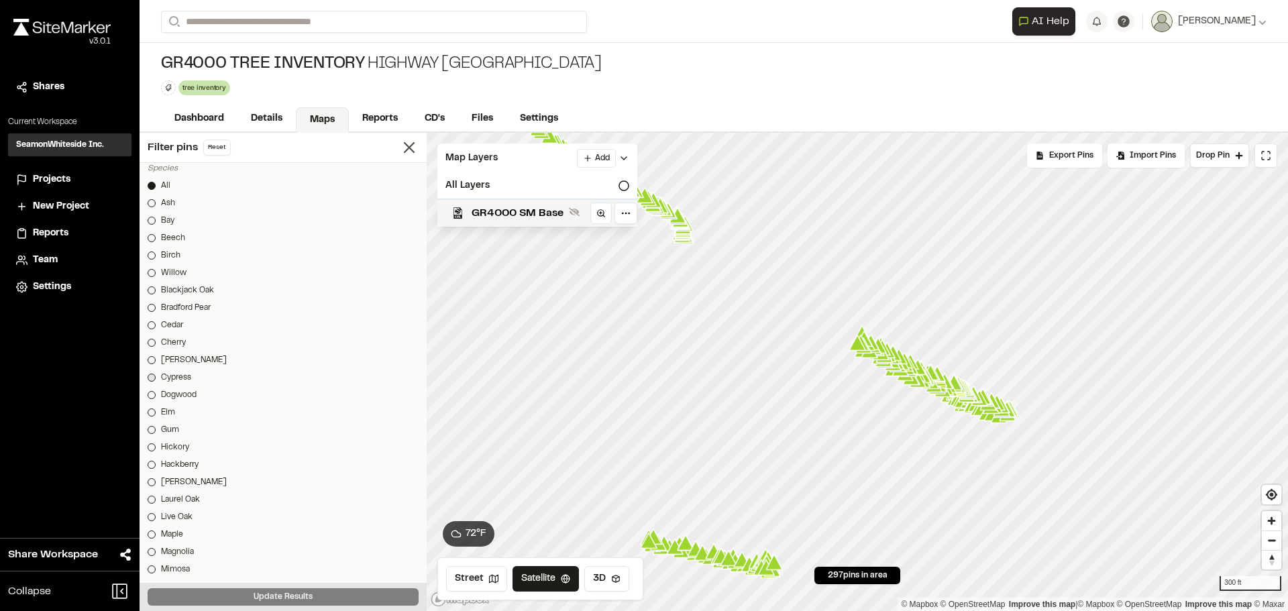
scroll to position [538, 0]
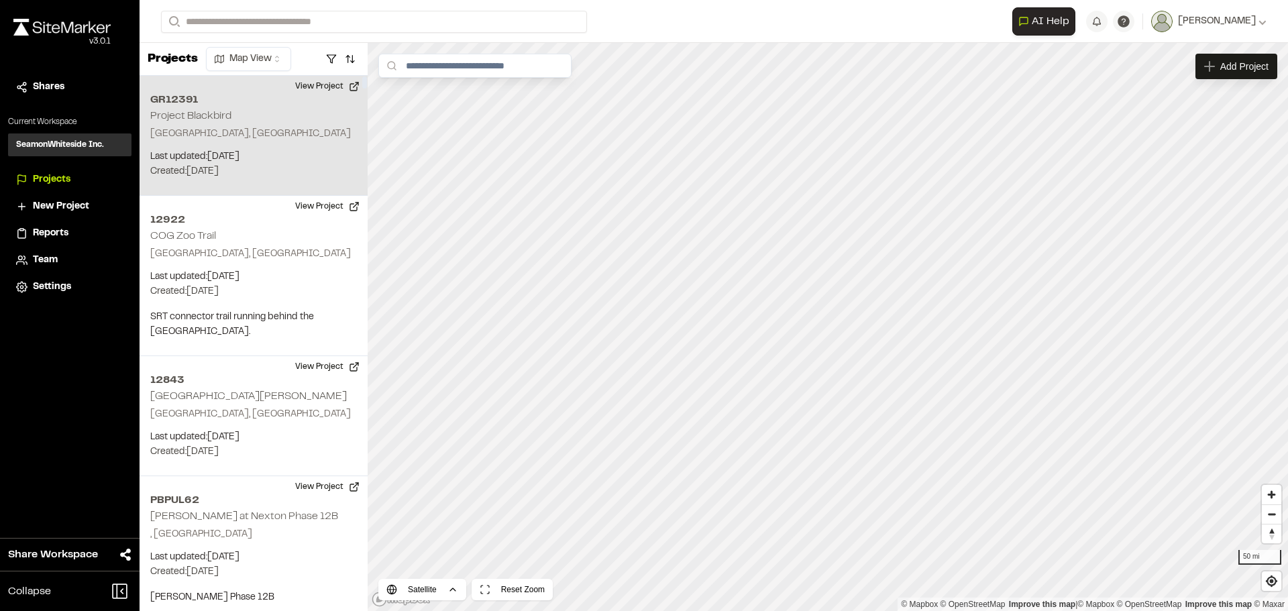
click at [218, 139] on p "[GEOGRAPHIC_DATA], [GEOGRAPHIC_DATA]" at bounding box center [253, 134] width 207 height 15
click at [441, 69] on span "Map Layers" at bounding box center [444, 66] width 50 height 15
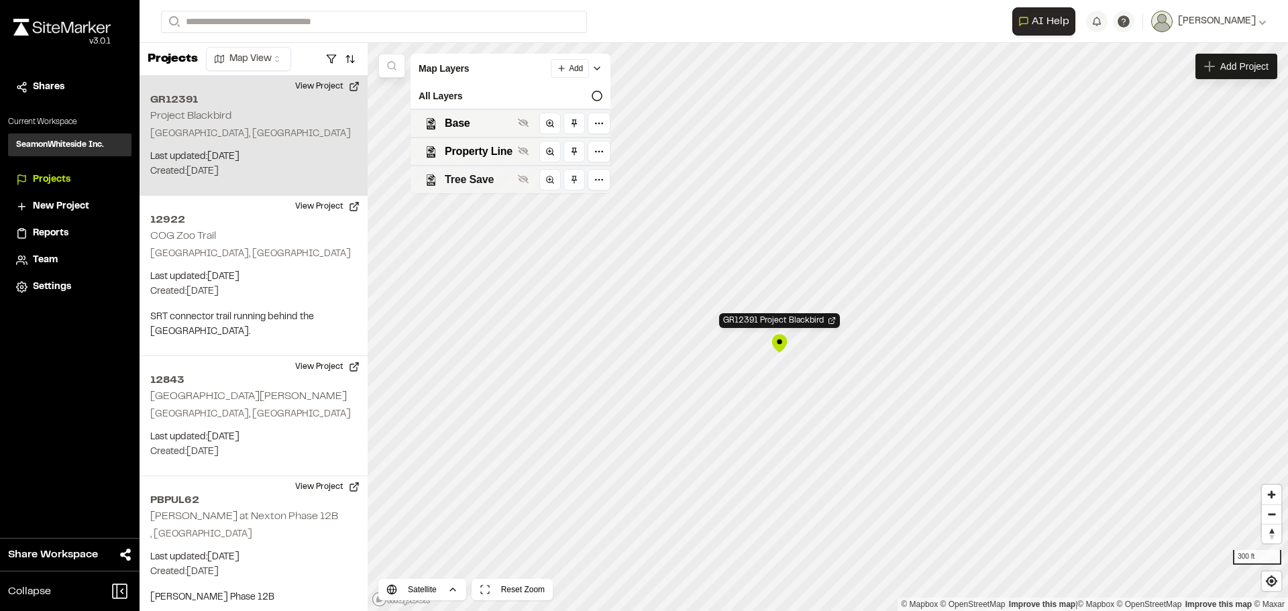
click at [450, 179] on span "Tree Save" at bounding box center [479, 180] width 68 height 16
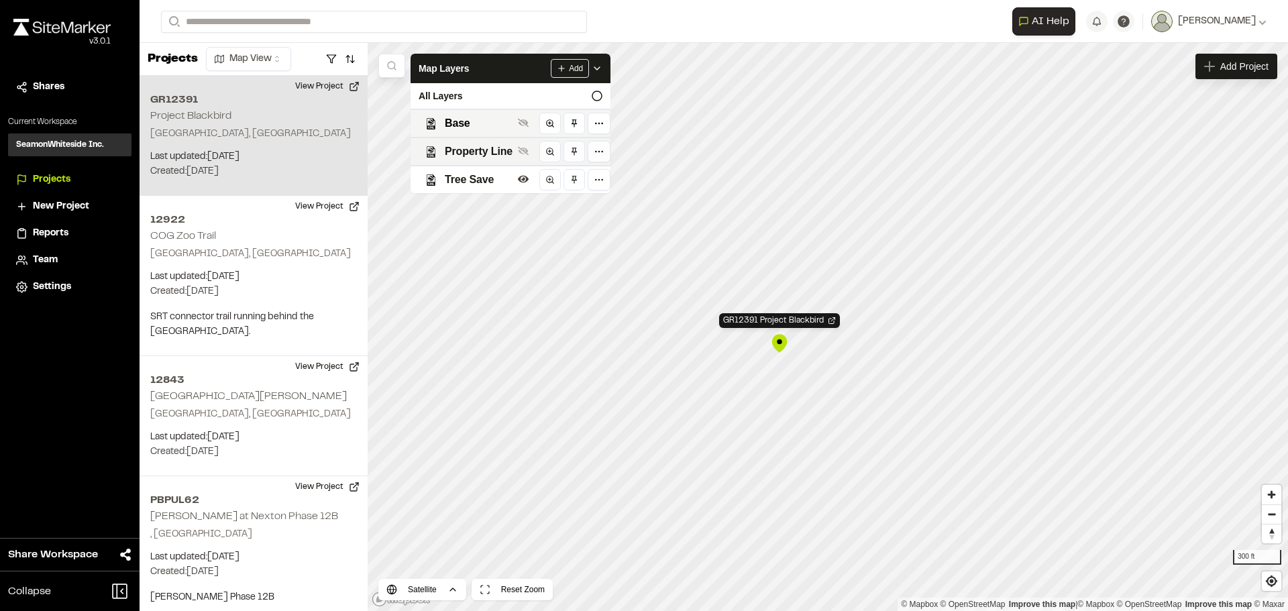
click at [468, 149] on span "Property Line" at bounding box center [479, 152] width 68 height 16
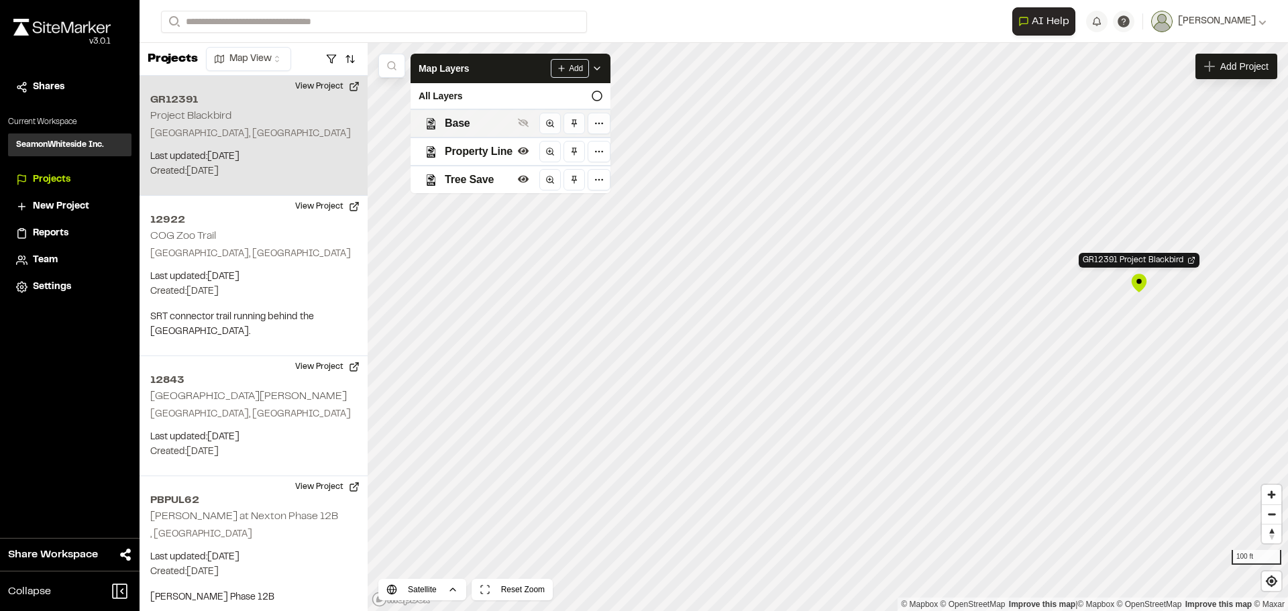
click at [462, 127] on span "Base" at bounding box center [479, 123] width 68 height 16
click at [890, 610] on html "Close sidebar v 3.0.1 Shares Current Workspace SeamonWhiteside Inc. SI Projects…" at bounding box center [644, 305] width 1288 height 611
